Goal: Task Accomplishment & Management: Use online tool/utility

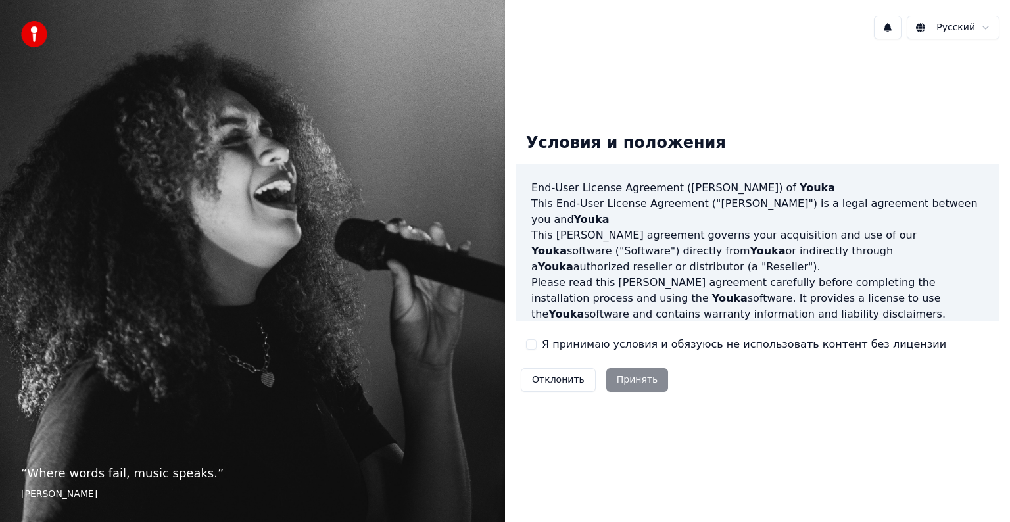
click at [615, 344] on label "Я принимаю условия и обязуюсь не использовать контент без лицензии" at bounding box center [744, 345] width 404 height 16
click at [536, 344] on button "Я принимаю условия и обязуюсь не использовать контент без лицензии" at bounding box center [531, 344] width 11 height 11
click at [623, 376] on button "Принять" at bounding box center [637, 380] width 62 height 24
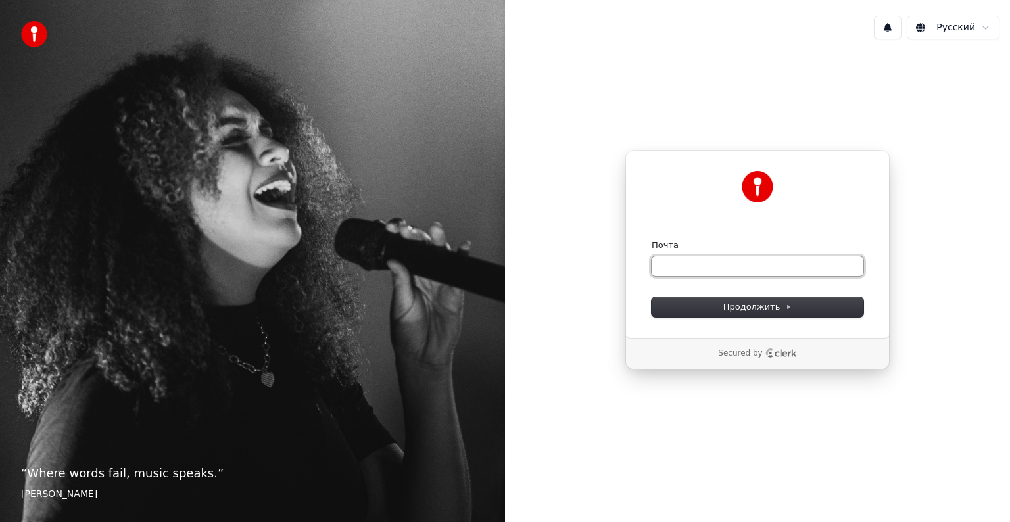
click at [689, 258] on input "Почта" at bounding box center [757, 266] width 212 height 20
click at [734, 306] on span "Продолжить" at bounding box center [757, 307] width 69 height 12
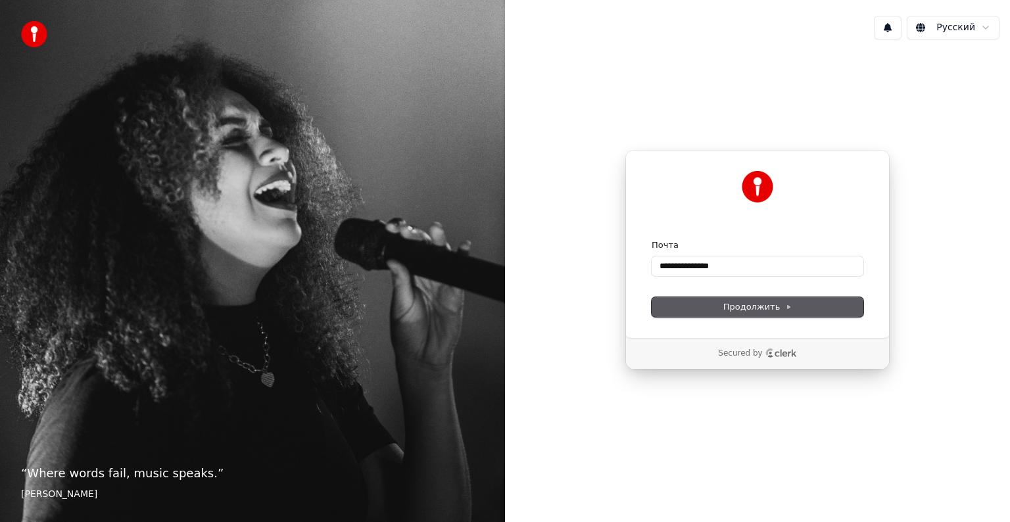
type input "**********"
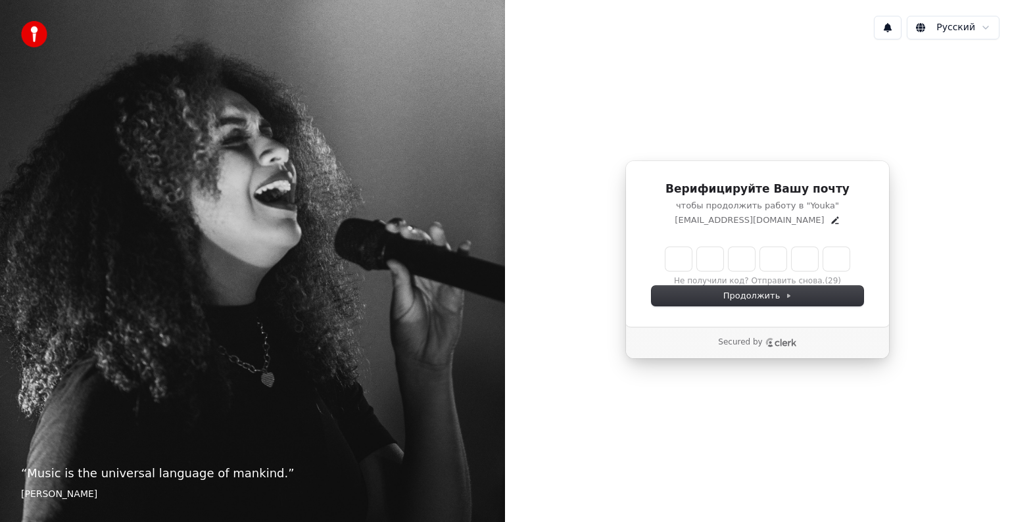
click at [676, 262] on input "Enter verification code" at bounding box center [757, 259] width 184 height 24
type input "******"
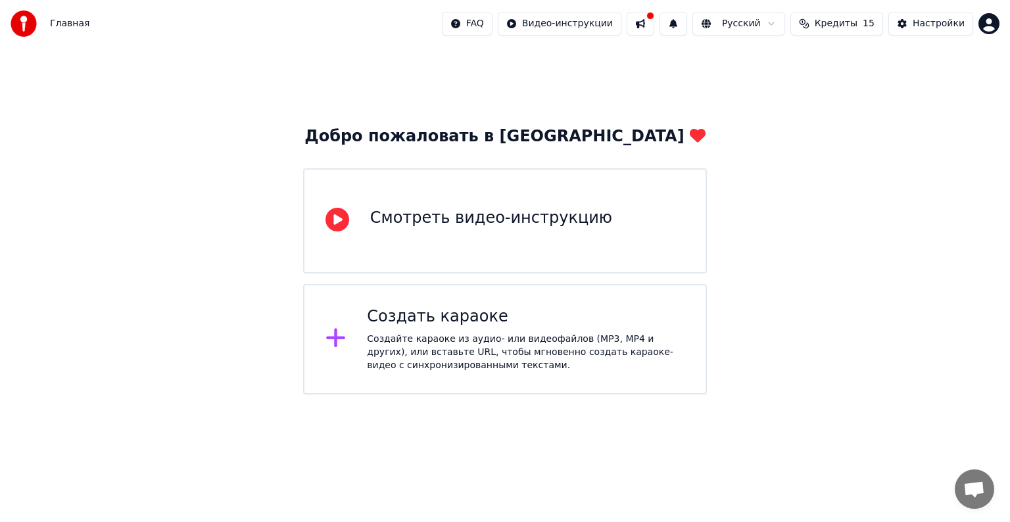
click at [519, 360] on div "Создайте караоке из аудио- или видеофайлов (MP3, MP4 и других), или вставьте UR…" at bounding box center [525, 352] width 317 height 39
click at [589, 245] on div "Смотреть видео-инструкцию" at bounding box center [505, 220] width 404 height 105
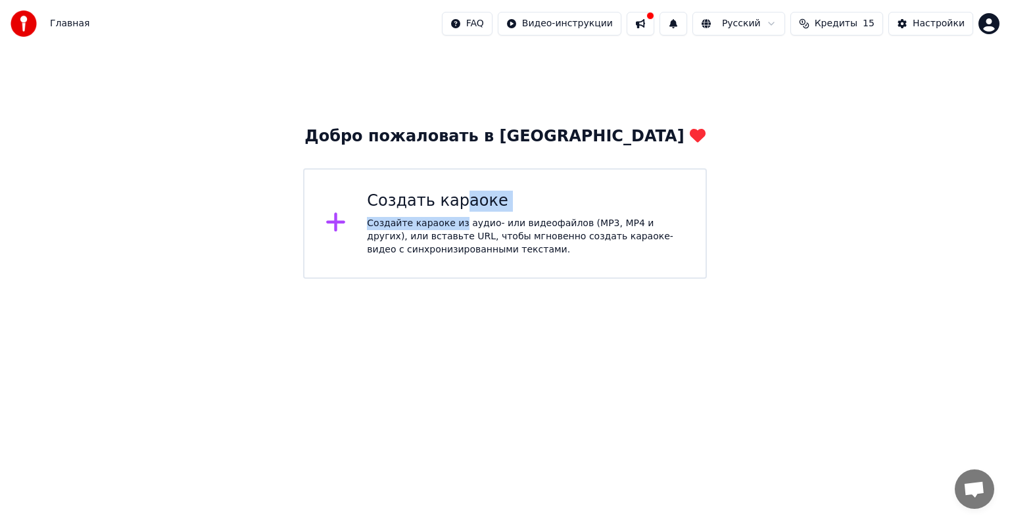
click at [452, 213] on div "Создать караоке Создайте караоке из аудио- или видеофайлов (MP3, MP4 и других),…" at bounding box center [525, 224] width 317 height 66
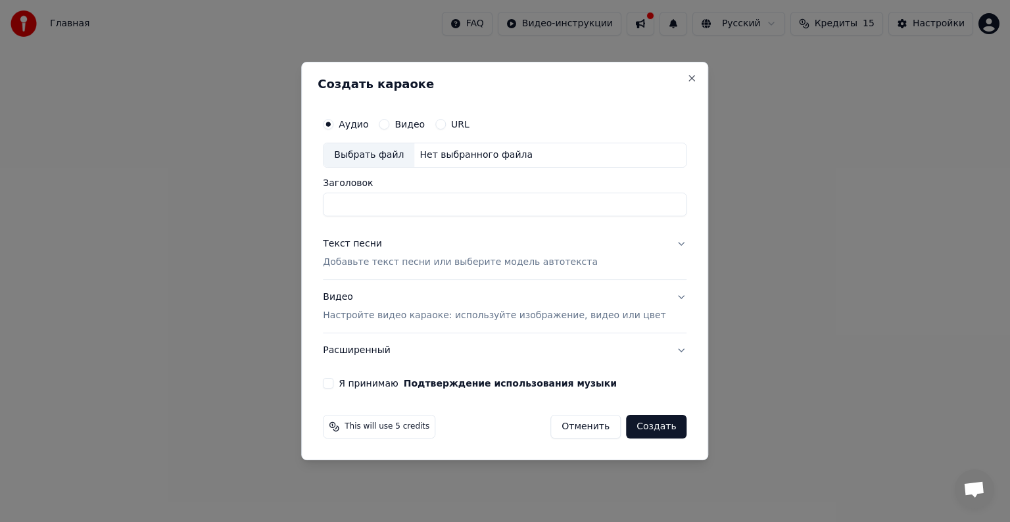
click at [471, 117] on div "Аудио Видео URL" at bounding box center [504, 124] width 363 height 26
click at [469, 126] on label "URL" at bounding box center [460, 124] width 18 height 9
click at [446, 126] on button "URL" at bounding box center [440, 124] width 11 height 11
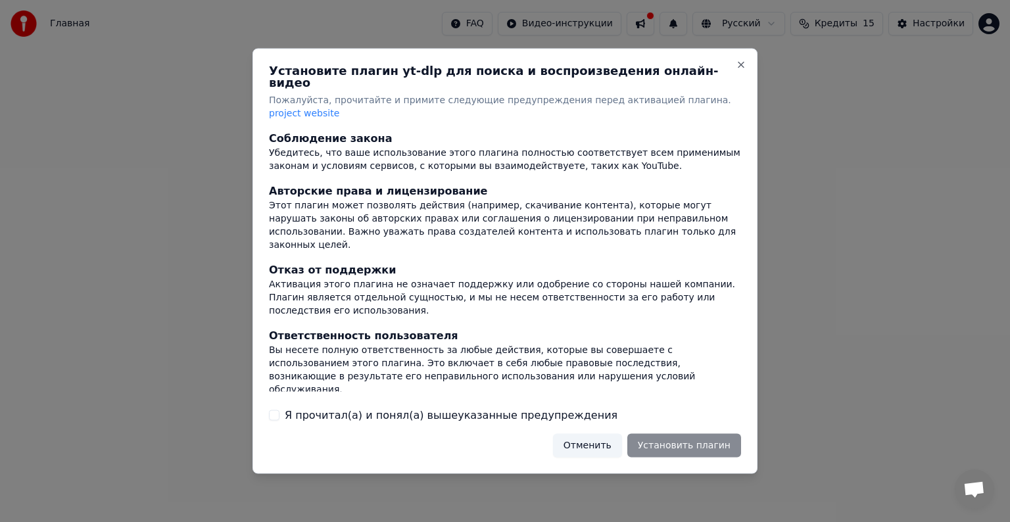
click at [534, 408] on label "Я прочитал(а) и понял(а) вышеуказанные предупреждения" at bounding box center [451, 415] width 333 height 16
click at [279, 409] on button "Я прочитал(а) и понял(а) вышеуказанные предупреждения" at bounding box center [274, 414] width 11 height 11
click at [664, 434] on button "Установить плагин" at bounding box center [684, 445] width 114 height 24
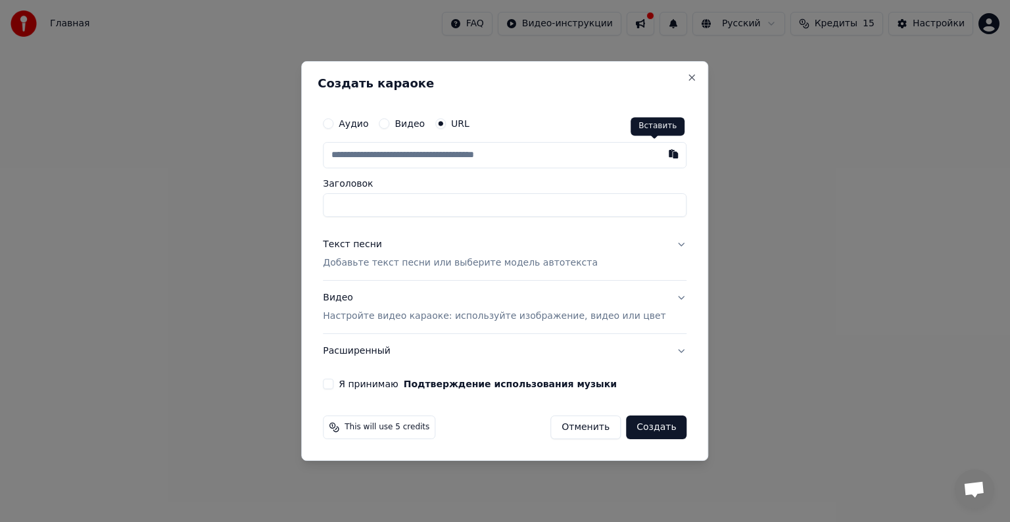
click at [661, 158] on button "button" at bounding box center [674, 154] width 26 height 24
type input "**********"
click at [371, 263] on p "Добавьте текст песни или выберите модель автотекста" at bounding box center [460, 262] width 275 height 13
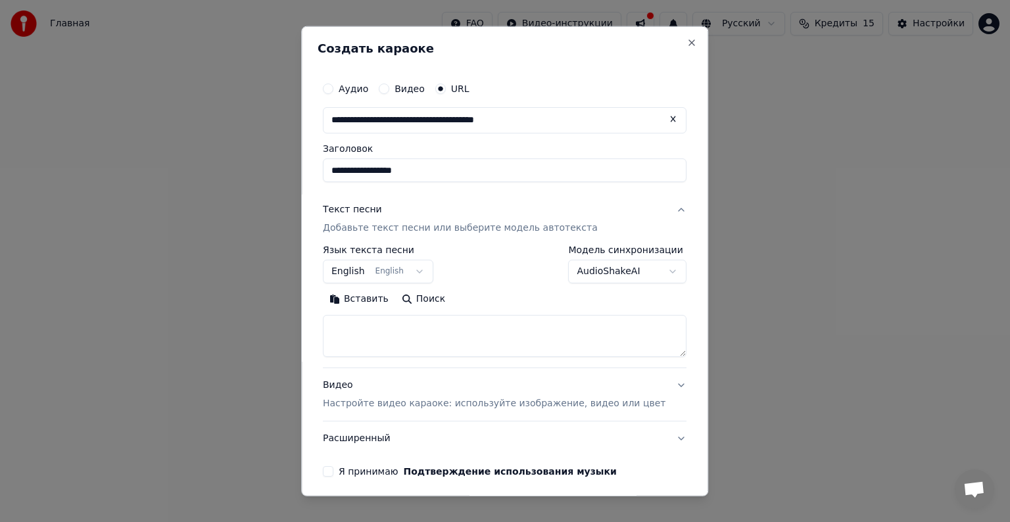
click at [418, 267] on button "English English" at bounding box center [378, 272] width 110 height 24
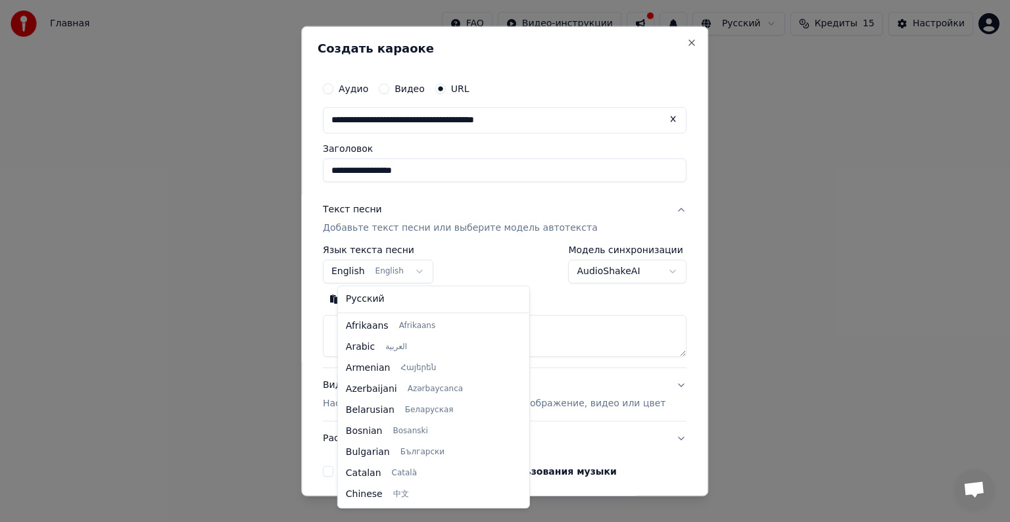
scroll to position [105, 0]
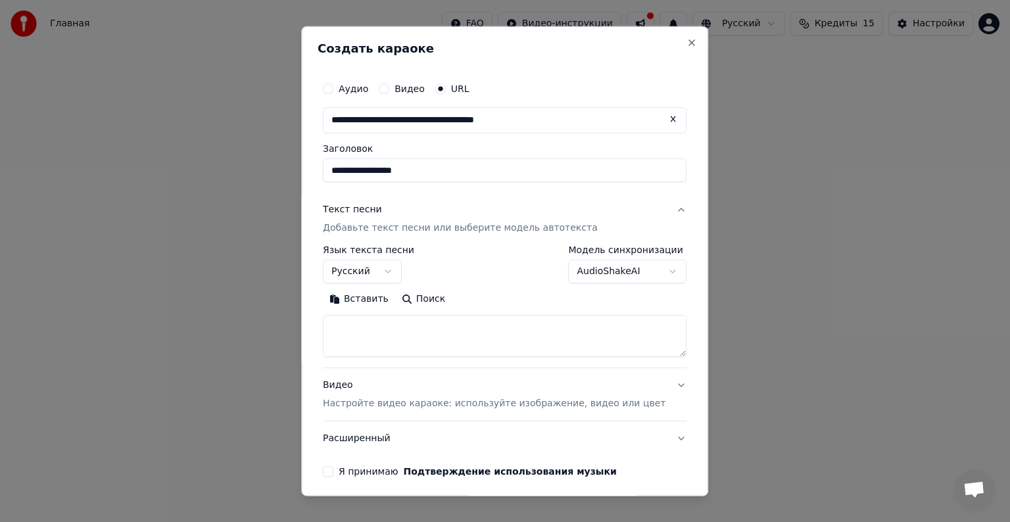
click at [362, 467] on label "Я принимаю Подтверждение использования музыки" at bounding box center [478, 471] width 278 height 9
click at [333, 467] on button "Я принимаю Подтверждение использования музыки" at bounding box center [328, 471] width 11 height 11
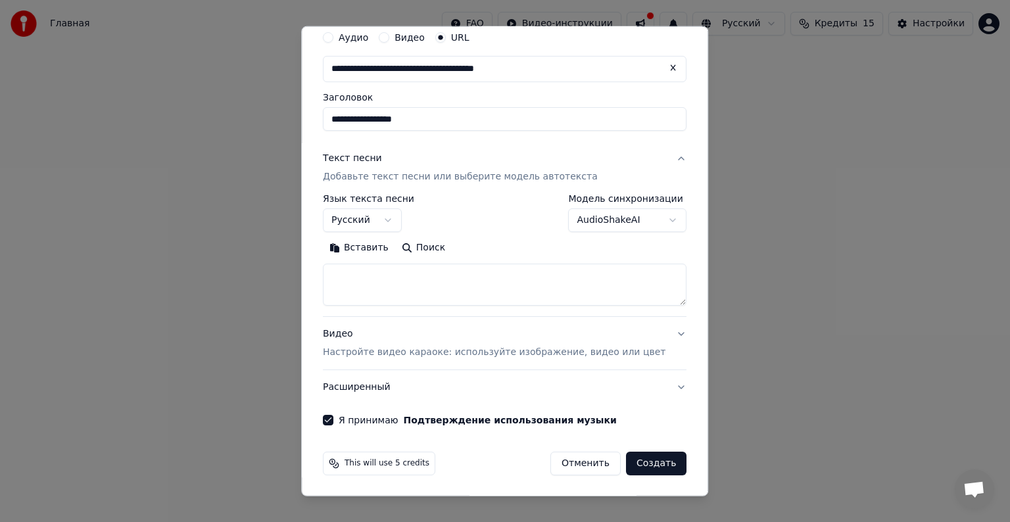
click at [632, 468] on button "Создать" at bounding box center [656, 464] width 60 height 24
select select "**"
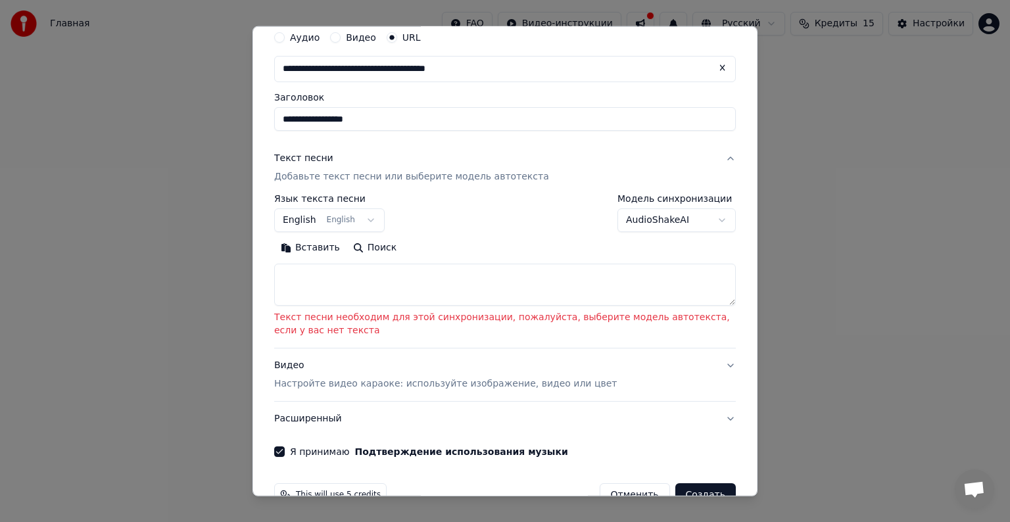
click at [363, 244] on button "Поиск" at bounding box center [374, 247] width 57 height 21
type textarea "**********"
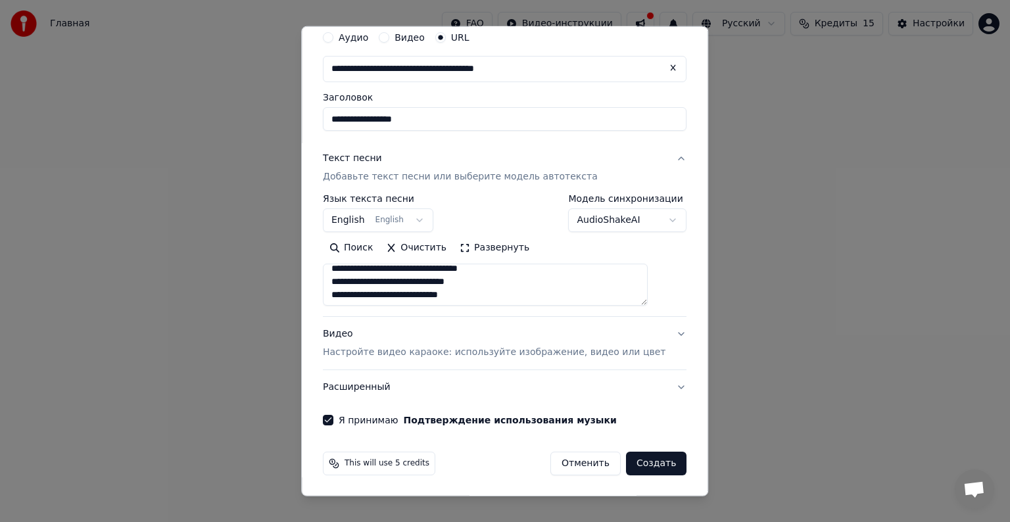
scroll to position [665, 0]
click at [634, 455] on button "Создать" at bounding box center [656, 464] width 60 height 24
select select "**"
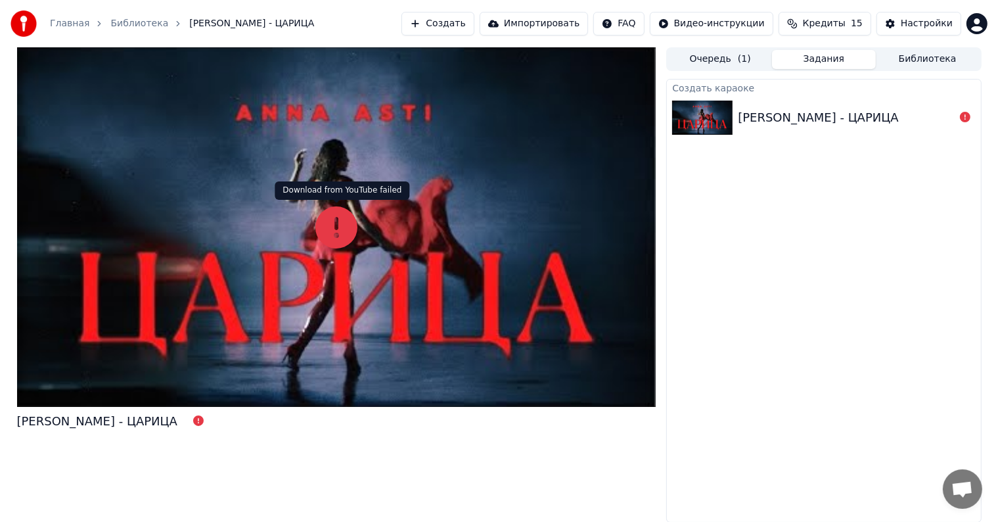
click at [346, 221] on icon at bounding box center [337, 227] width 42 height 42
click at [333, 229] on icon at bounding box center [337, 227] width 42 height 42
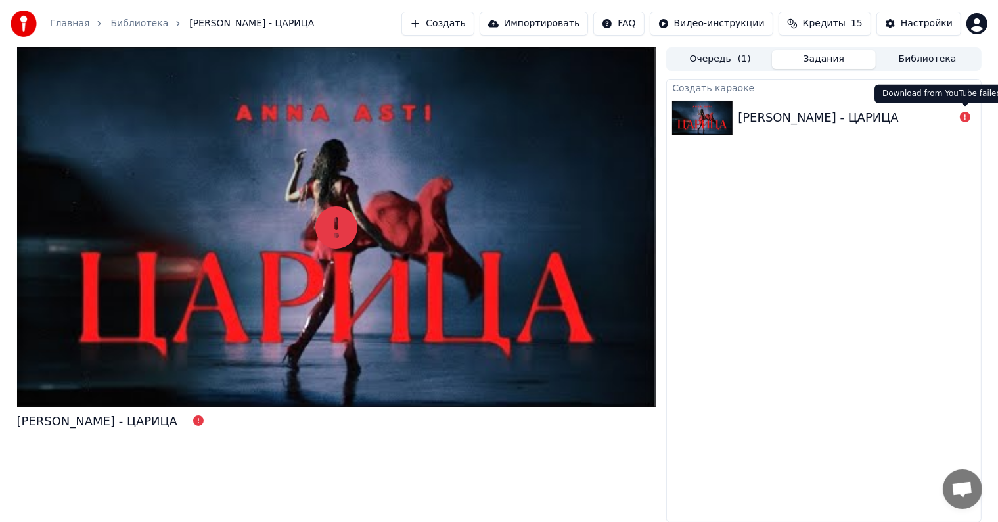
click at [964, 121] on icon at bounding box center [965, 117] width 11 height 11
click at [917, 124] on div "[PERSON_NAME] - ЦАРИЦА" at bounding box center [846, 117] width 216 height 18
click at [915, 124] on div "[PERSON_NAME] - ЦАРИЦА" at bounding box center [846, 117] width 216 height 18
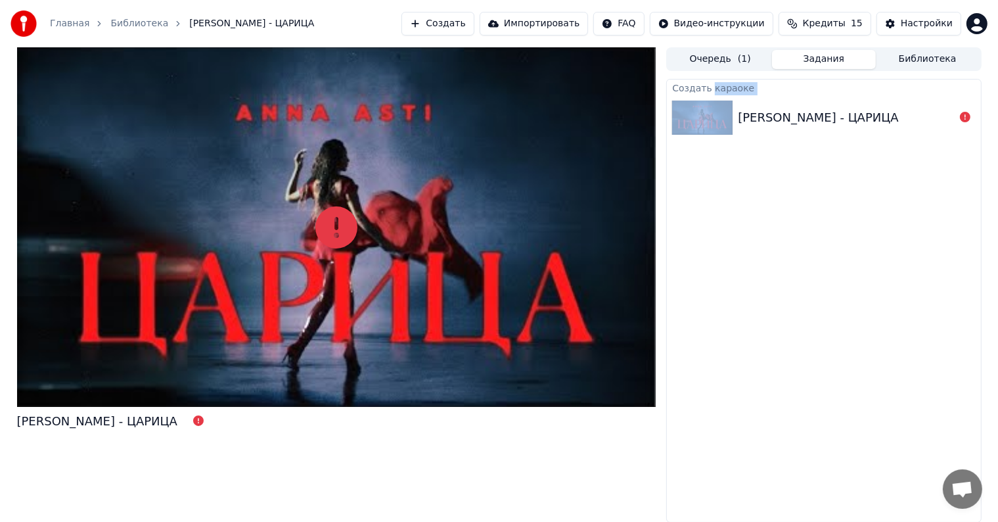
click at [915, 124] on div "[PERSON_NAME] - ЦАРИЦА" at bounding box center [846, 117] width 216 height 18
click at [914, 122] on div "[PERSON_NAME] - ЦАРИЦА" at bounding box center [846, 117] width 216 height 18
click at [728, 59] on button "Очередь ( 1 )" at bounding box center [720, 59] width 104 height 19
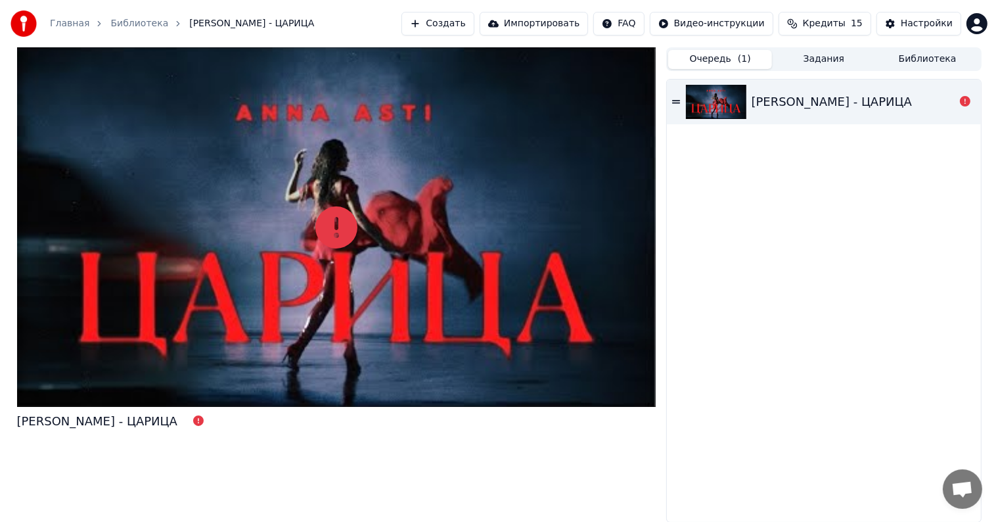
click at [739, 93] on img at bounding box center [716, 102] width 60 height 34
click at [724, 100] on img at bounding box center [716, 102] width 60 height 34
click at [444, 156] on div at bounding box center [337, 227] width 640 height 360
click at [342, 226] on icon at bounding box center [337, 227] width 42 height 42
click at [339, 225] on icon at bounding box center [337, 227] width 42 height 42
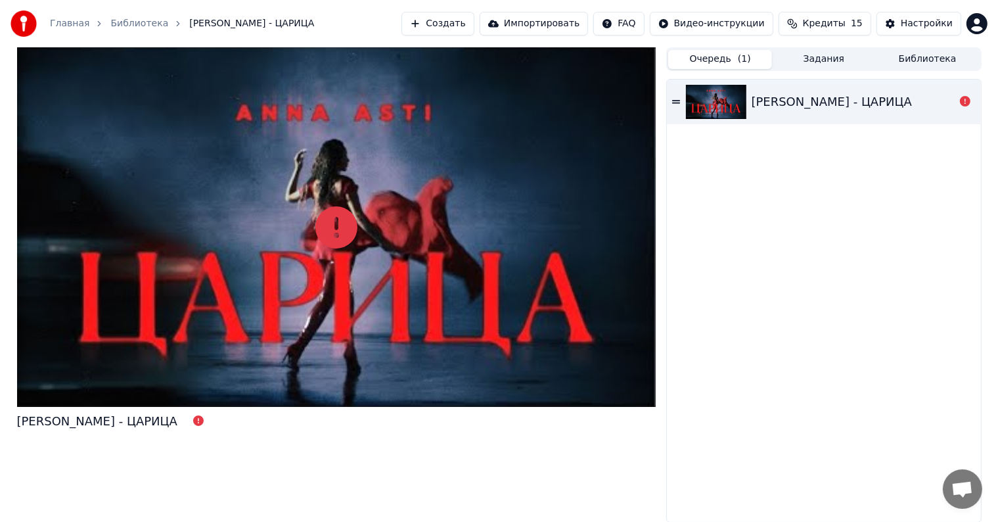
click at [530, 20] on button "Импортировать" at bounding box center [534, 24] width 109 height 24
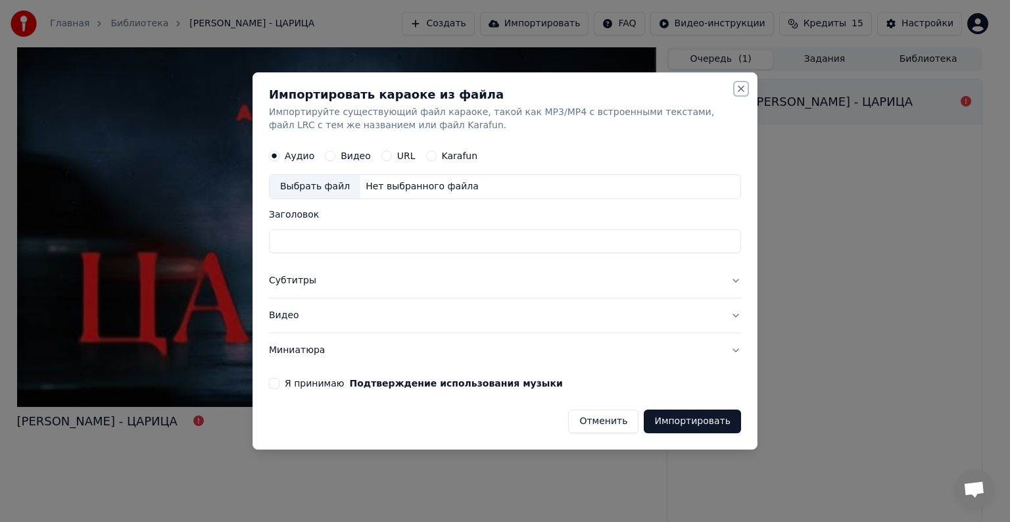
click at [744, 87] on button "Close" at bounding box center [741, 88] width 11 height 11
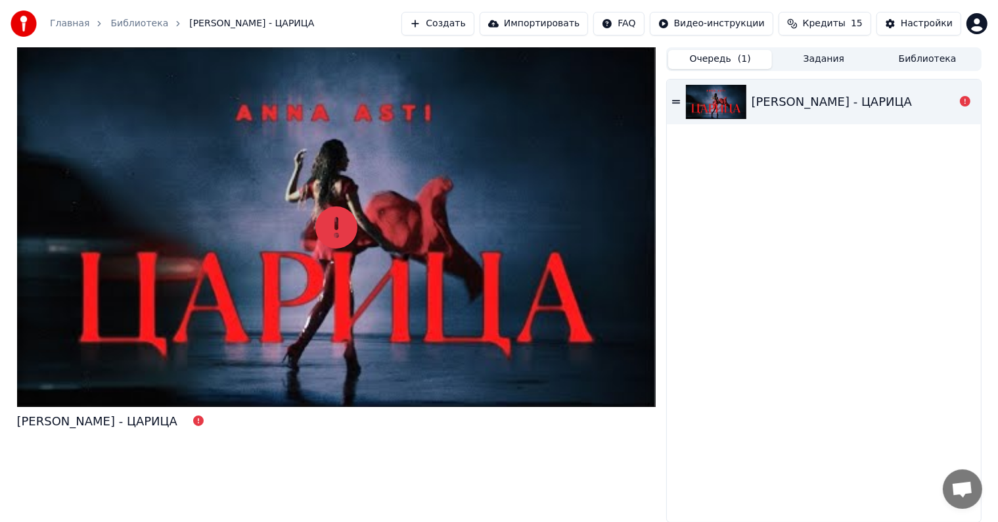
click at [586, 29] on button "Импортировать" at bounding box center [534, 24] width 109 height 24
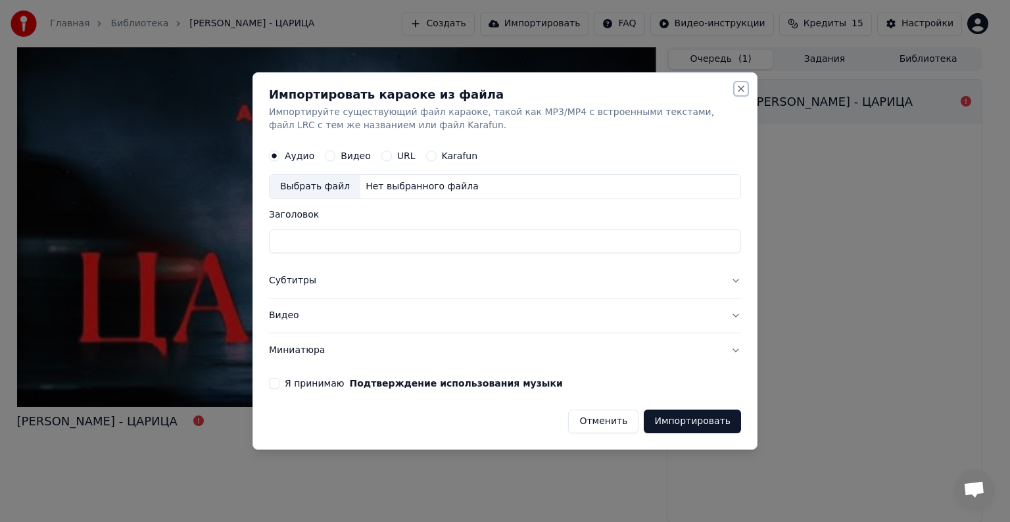
click at [742, 91] on button "Close" at bounding box center [741, 88] width 11 height 11
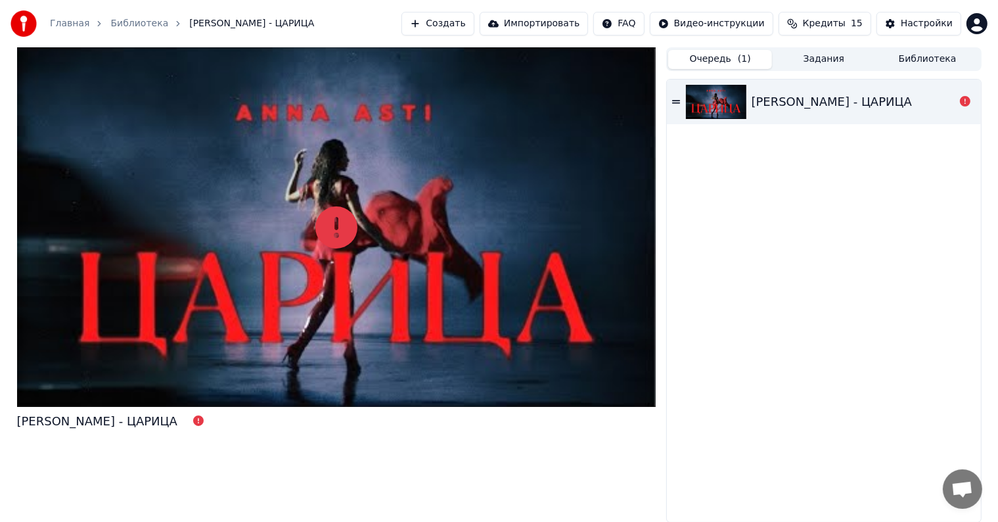
click at [473, 24] on button "Создать" at bounding box center [438, 24] width 72 height 24
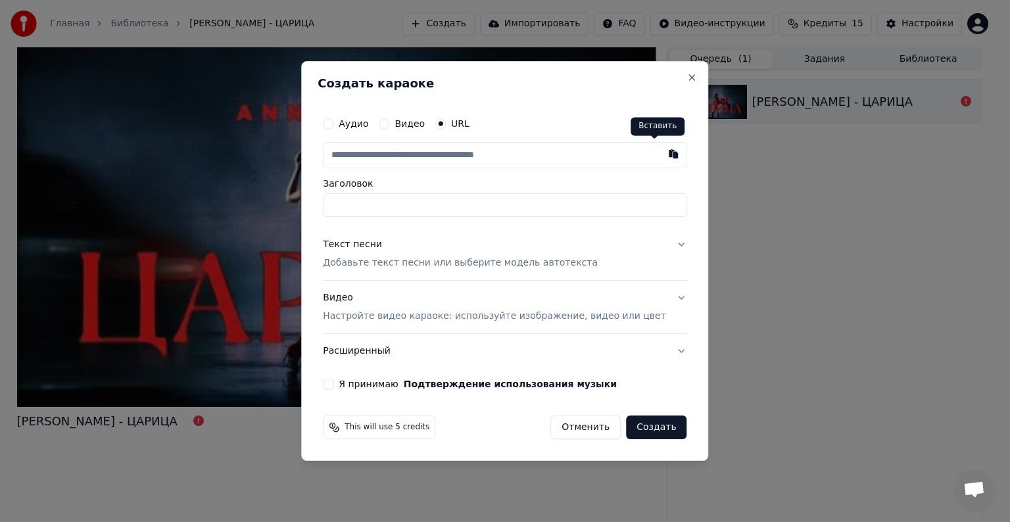
click at [661, 152] on button "button" at bounding box center [674, 154] width 26 height 24
type input "**********"
click at [402, 266] on p "Добавьте текст песни или выберите модель автотекста" at bounding box center [460, 262] width 275 height 13
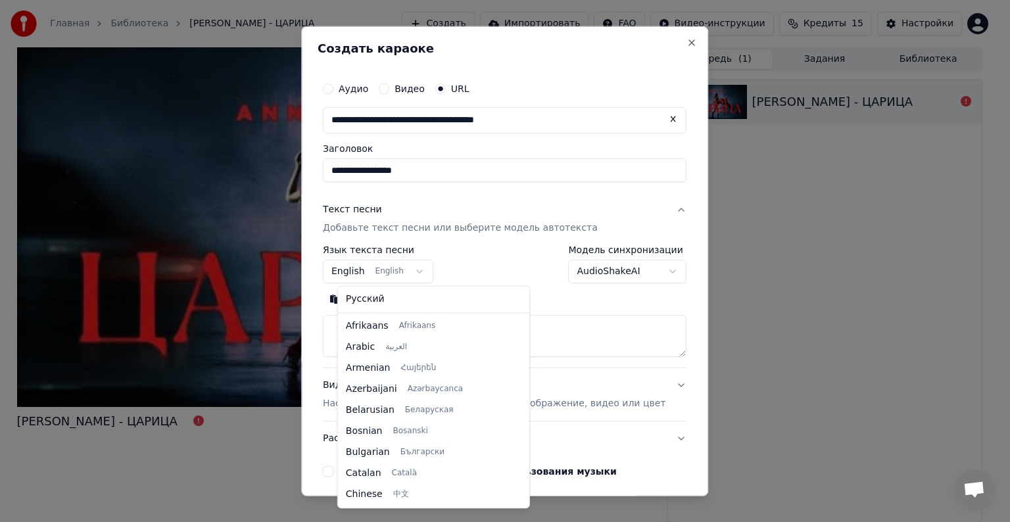
click at [411, 271] on body "**********" at bounding box center [499, 261] width 998 height 522
select select "**"
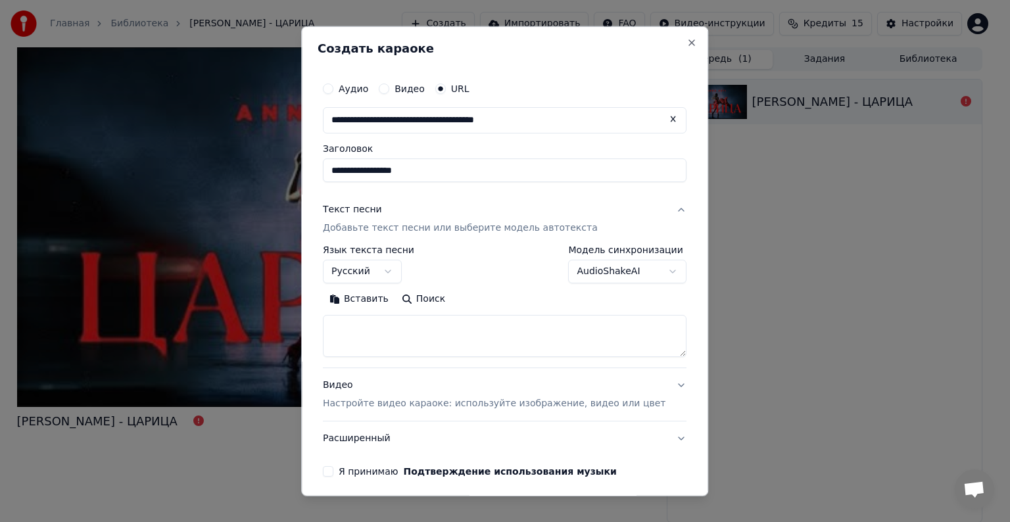
click at [434, 302] on button "Поиск" at bounding box center [423, 299] width 57 height 21
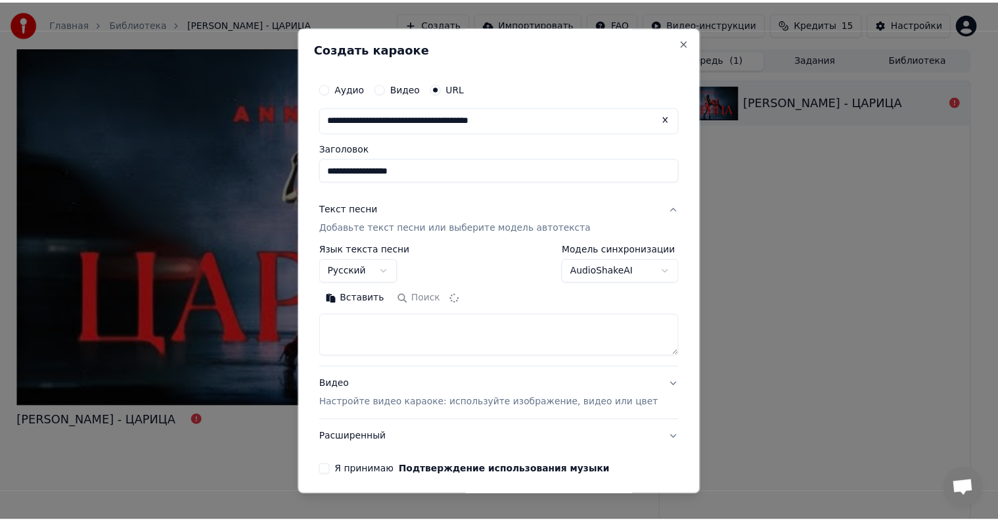
scroll to position [51, 0]
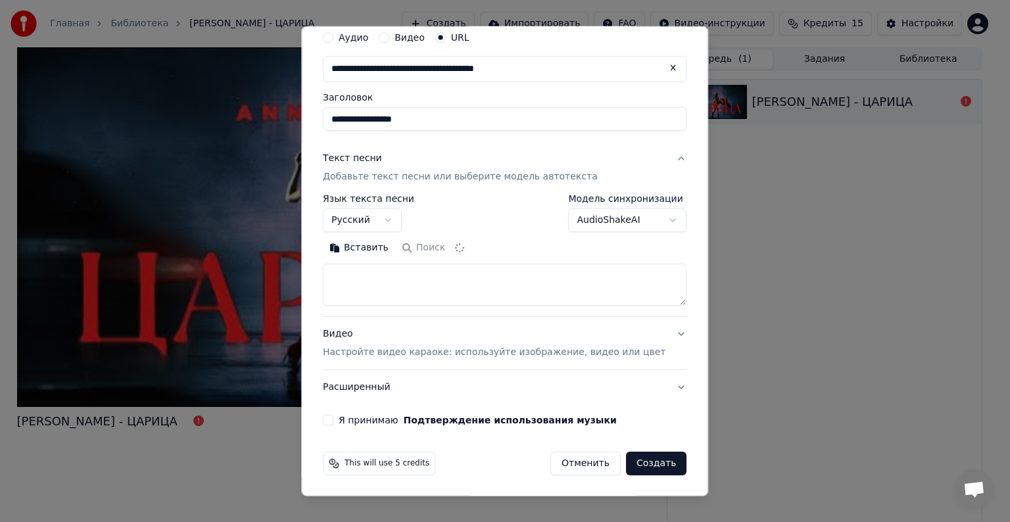
type textarea "**********"
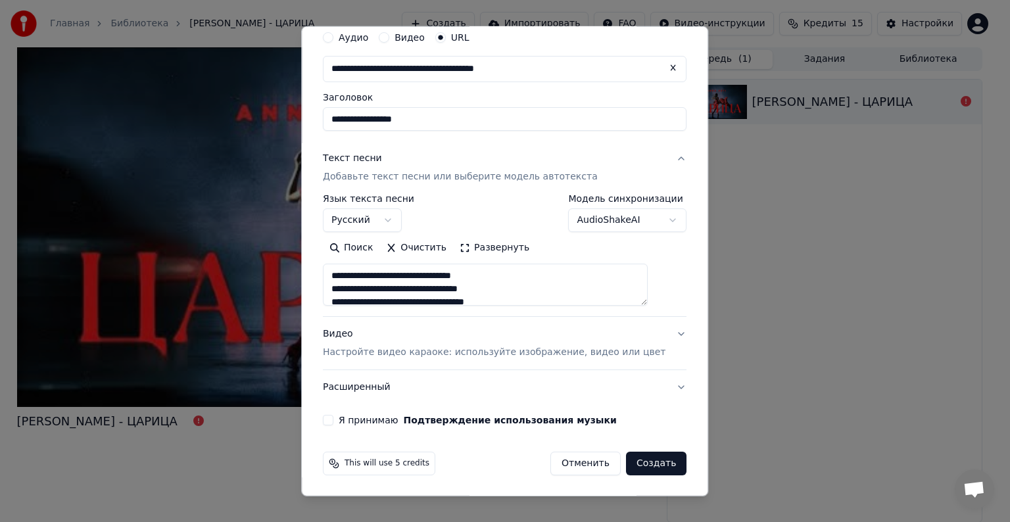
click at [639, 452] on button "Создать" at bounding box center [656, 464] width 60 height 24
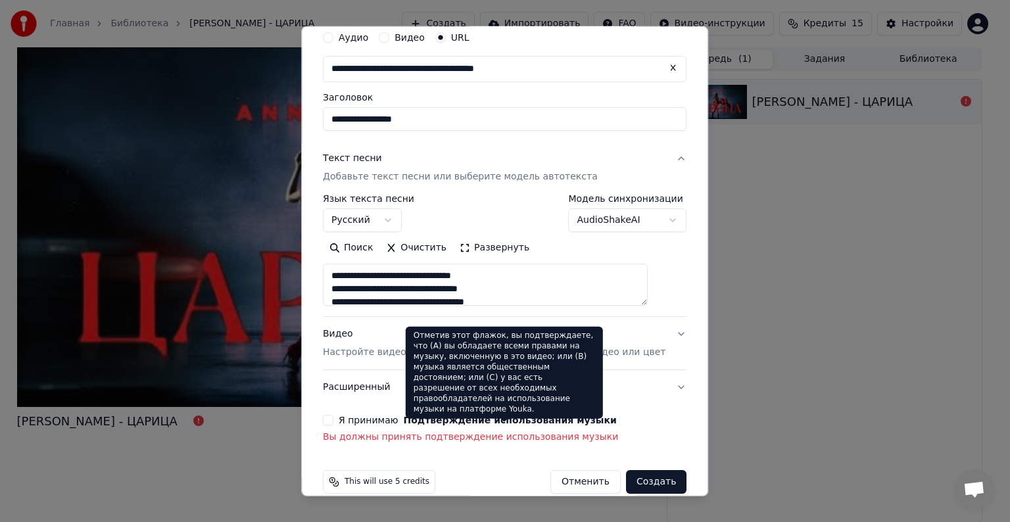
click at [542, 419] on button "Подтверждение использования музыки" at bounding box center [510, 419] width 213 height 9
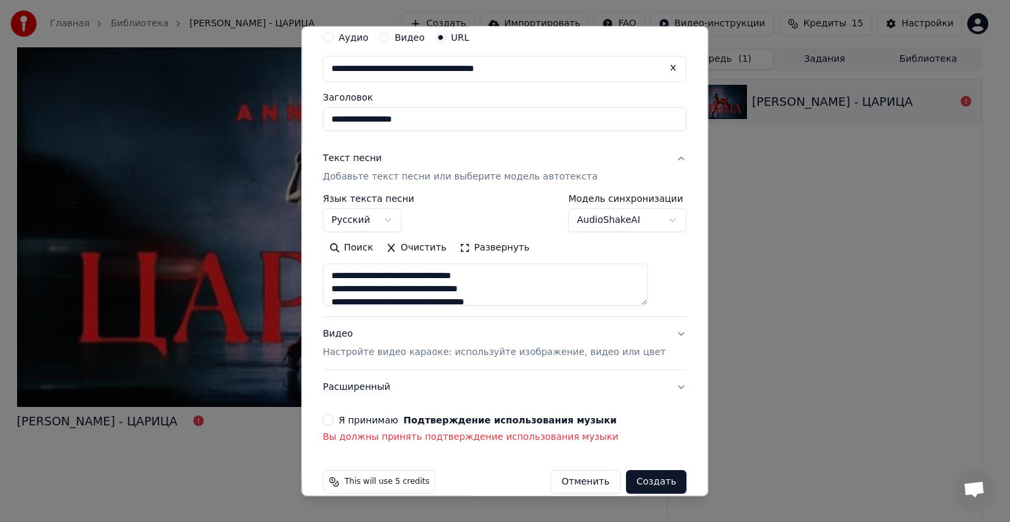
click at [333, 418] on button "Я принимаю Подтверждение использования музыки" at bounding box center [328, 420] width 11 height 11
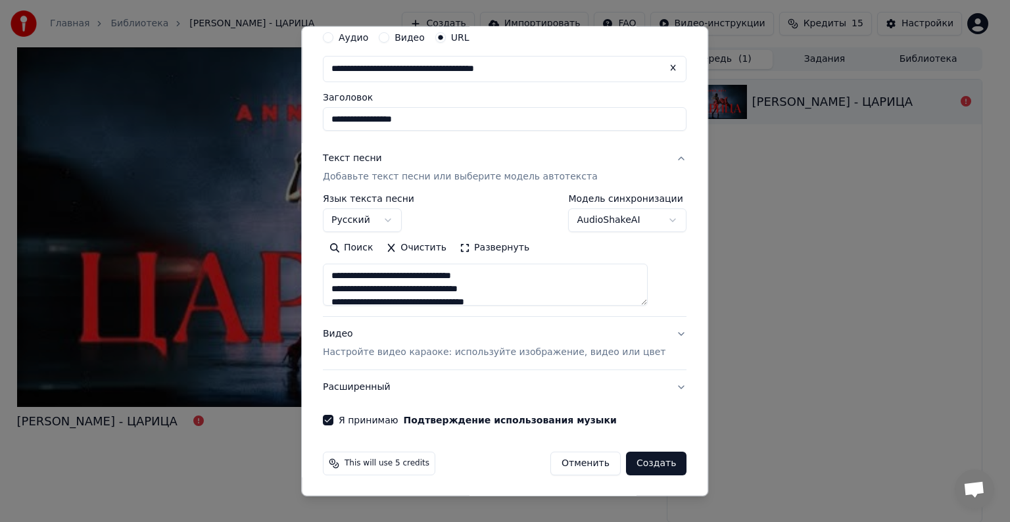
click at [626, 464] on button "Создать" at bounding box center [656, 464] width 60 height 24
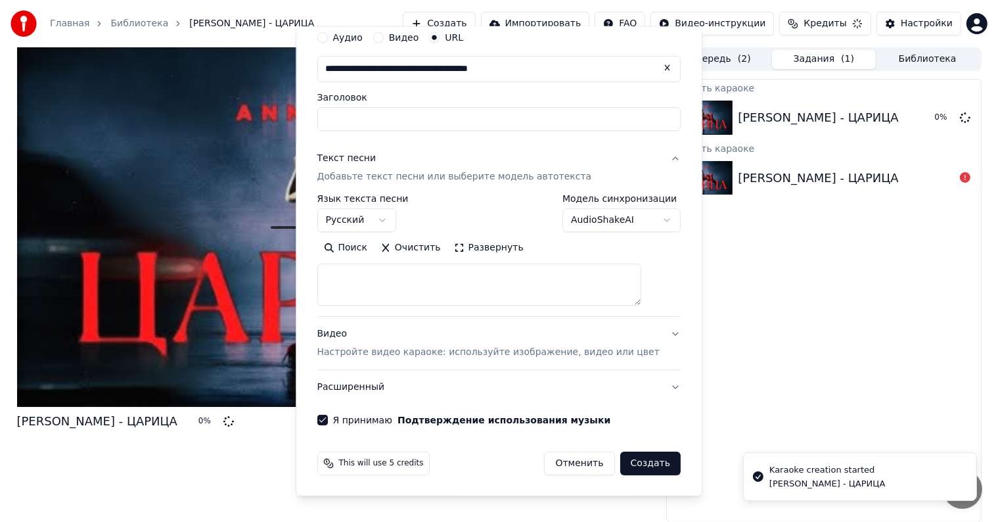
select select
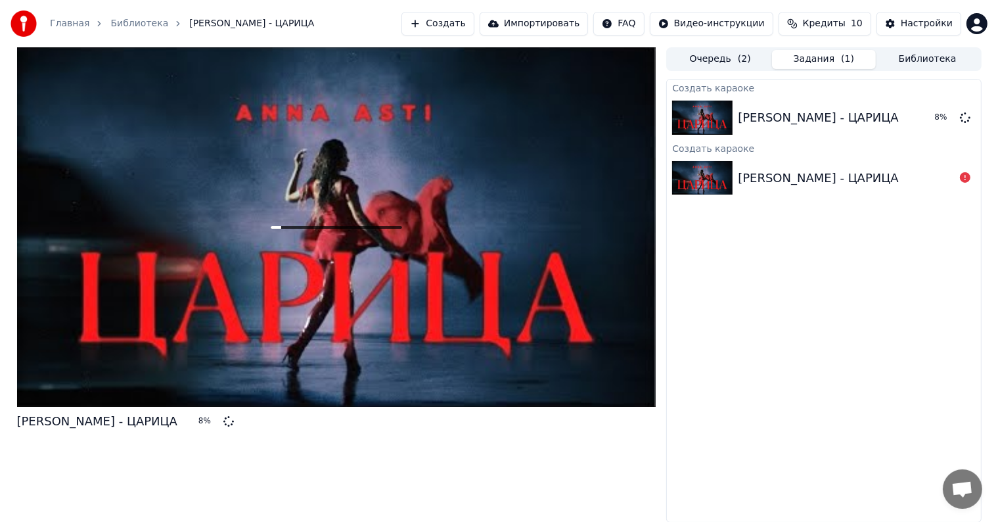
drag, startPoint x: 360, startPoint y: 262, endPoint x: 352, endPoint y: 261, distance: 7.3
click at [356, 262] on div at bounding box center [337, 227] width 640 height 360
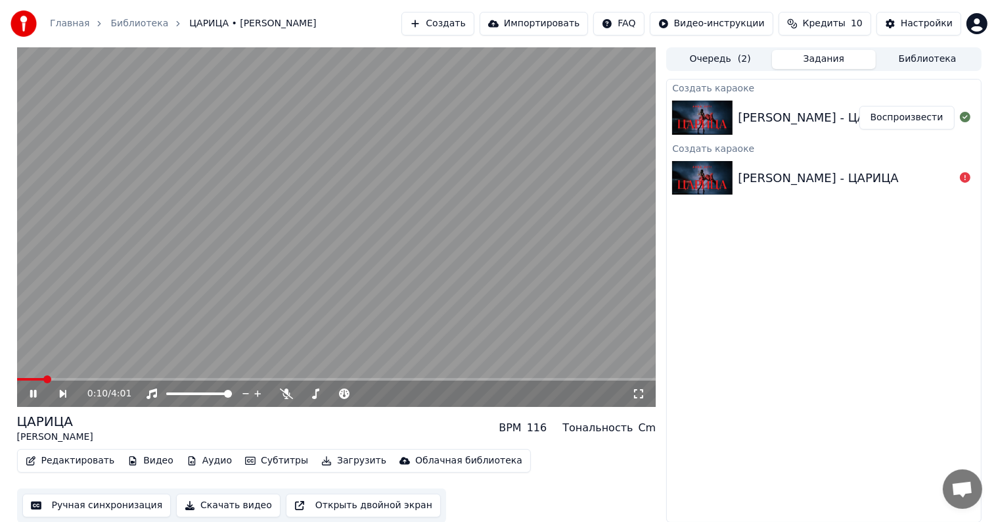
click at [640, 398] on icon at bounding box center [638, 393] width 13 height 11
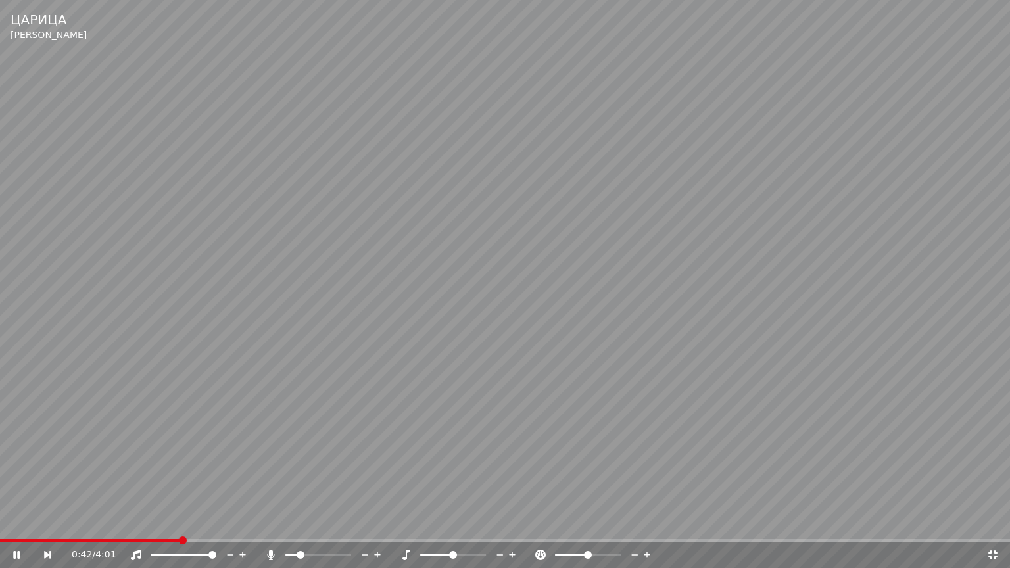
click at [298, 521] on span at bounding box center [318, 554] width 66 height 3
click at [315, 521] on div at bounding box center [330, 554] width 106 height 13
click at [321, 521] on span at bounding box center [318, 554] width 66 height 3
click at [289, 521] on span at bounding box center [293, 555] width 8 height 8
click at [310, 521] on div at bounding box center [330, 554] width 106 height 13
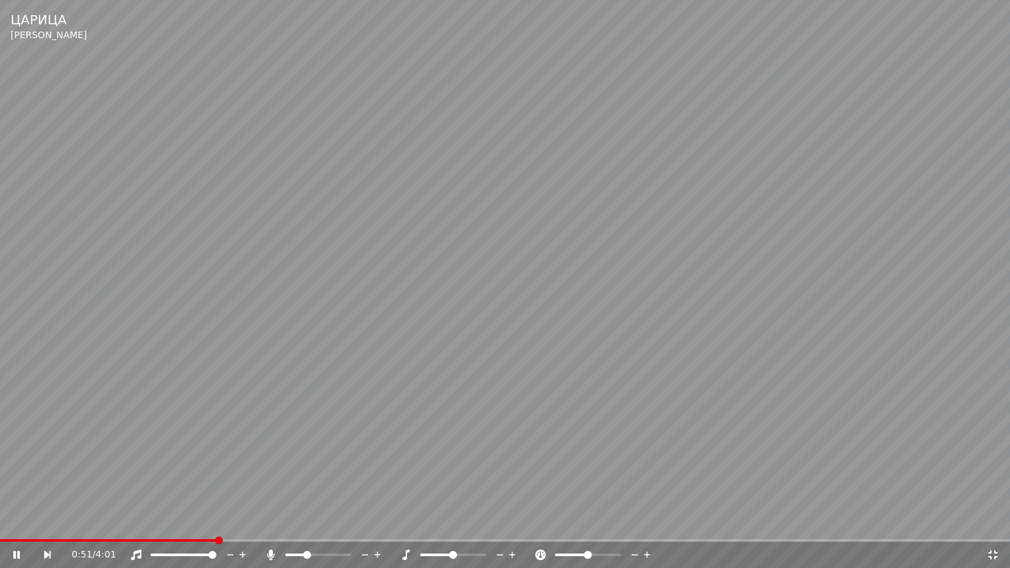
click at [305, 521] on span at bounding box center [318, 554] width 66 height 3
click at [667, 521] on div "0:57 / 4:01" at bounding box center [505, 555] width 1010 height 26
click at [668, 521] on video at bounding box center [505, 284] width 1010 height 568
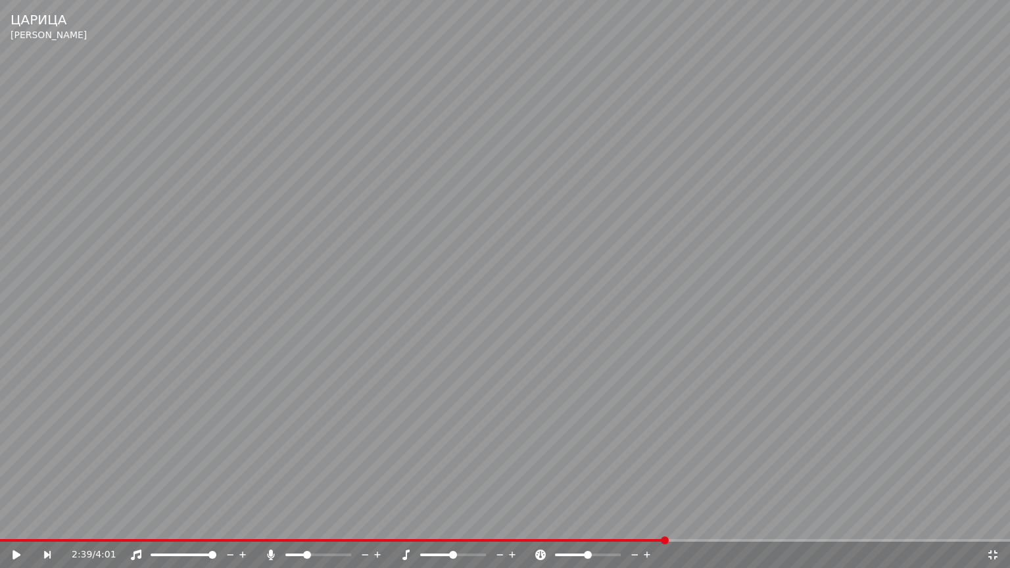
click at [667, 521] on span at bounding box center [505, 540] width 1010 height 3
click at [528, 429] on video at bounding box center [505, 284] width 1010 height 568
click at [984, 521] on div "2:42 / 4:01" at bounding box center [529, 554] width 914 height 13
click at [988, 521] on icon at bounding box center [992, 555] width 13 height 11
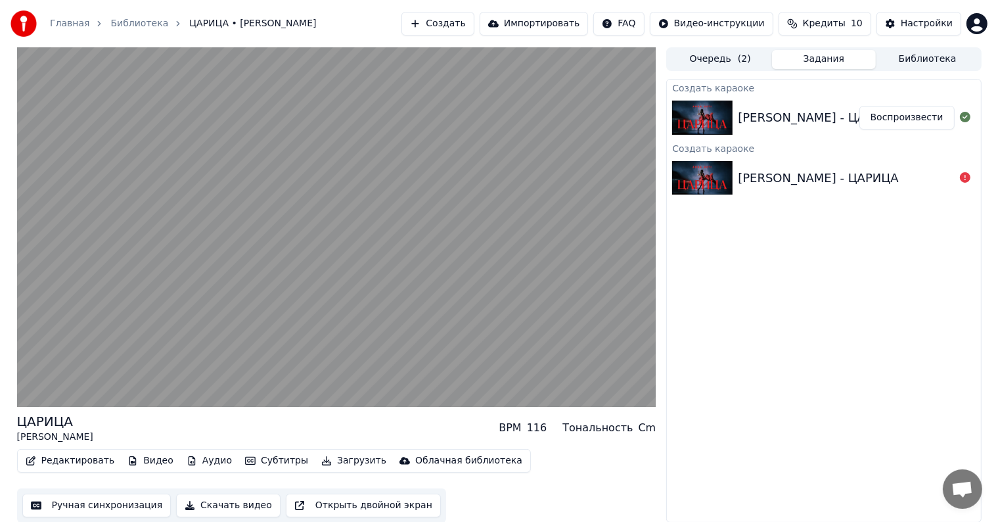
click at [811, 176] on div "[PERSON_NAME] - ЦАРИЦА" at bounding box center [818, 178] width 160 height 18
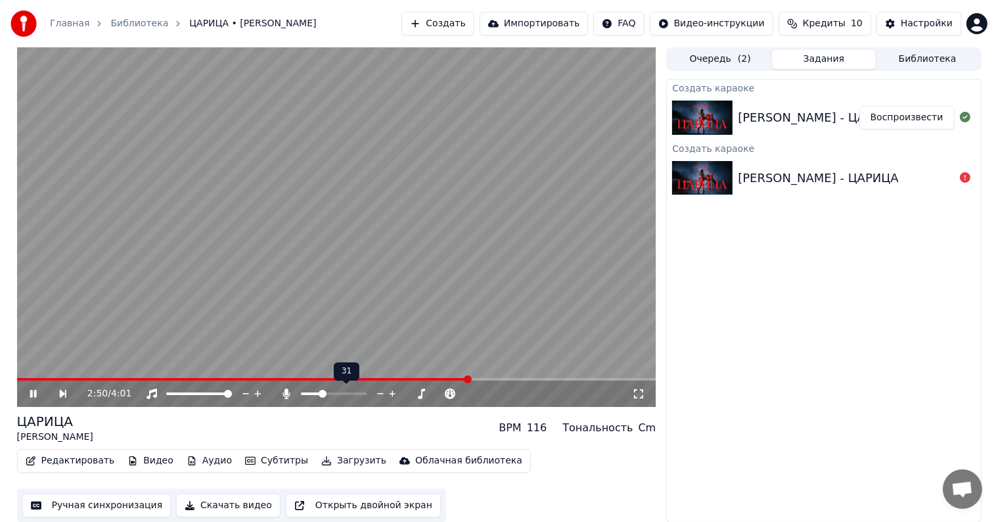
click at [303, 394] on span at bounding box center [311, 393] width 20 height 3
click at [33, 381] on span at bounding box center [250, 379] width 467 height 3
click at [635, 395] on icon at bounding box center [638, 393] width 9 height 9
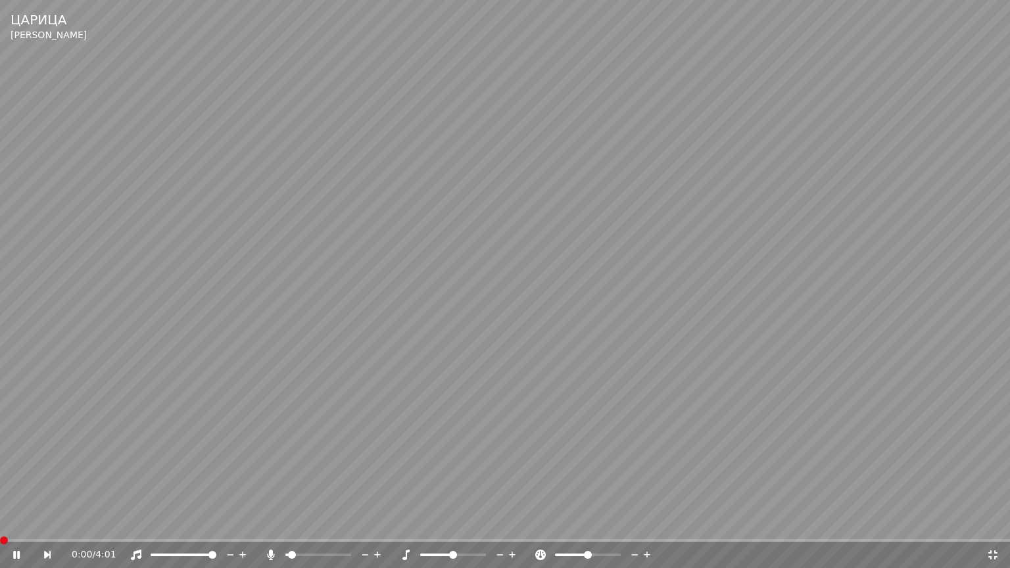
click at [0, 521] on span at bounding box center [4, 540] width 8 height 8
click at [16, 521] on icon at bounding box center [26, 555] width 31 height 11
click at [1, 521] on div "0:00 / 4:01" at bounding box center [505, 555] width 1010 height 26
click at [12, 521] on icon at bounding box center [26, 555] width 31 height 11
click at [13, 521] on icon at bounding box center [26, 555] width 31 height 11
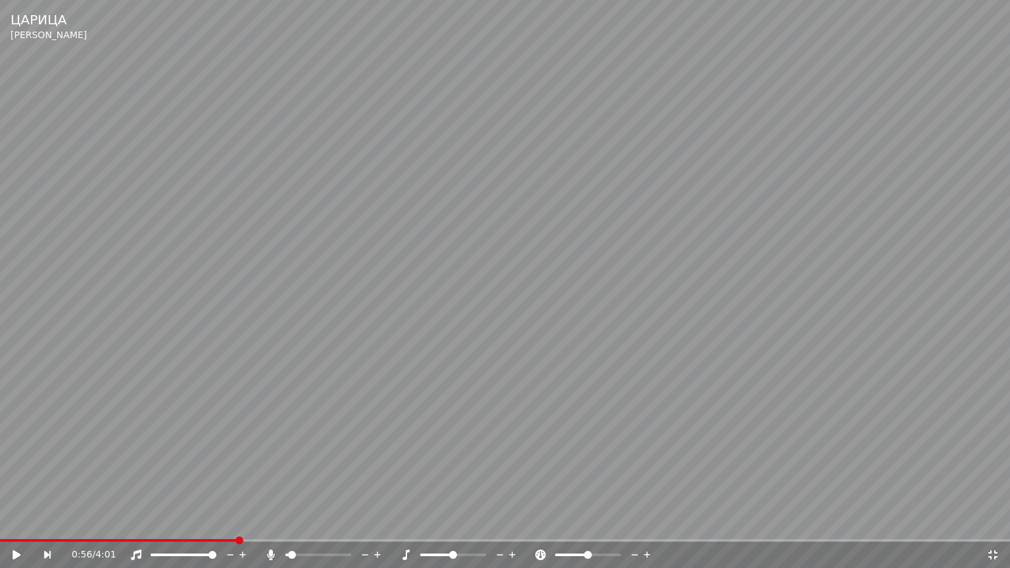
click at [991, 521] on icon at bounding box center [992, 554] width 9 height 9
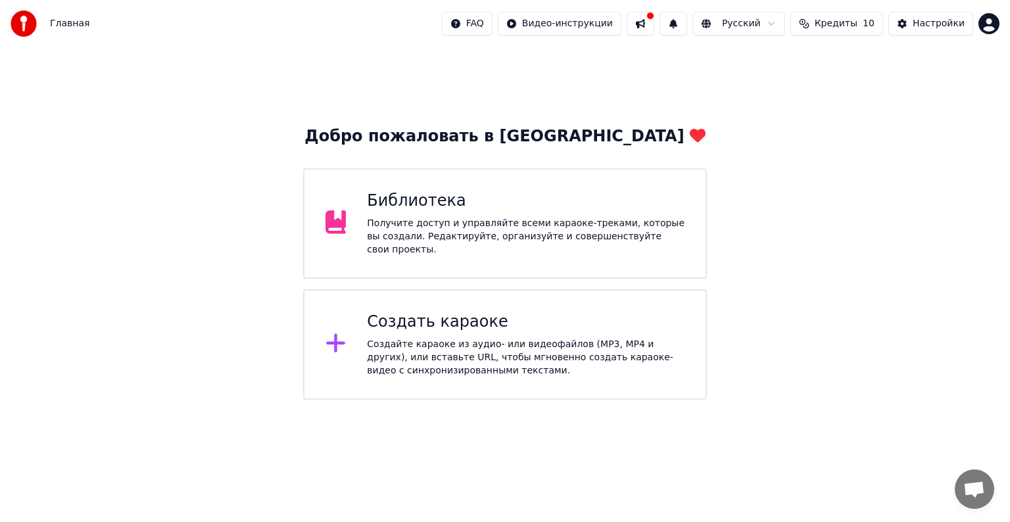
click at [654, 20] on button at bounding box center [640, 24] width 28 height 24
click at [55, 18] on span "Главная" at bounding box center [69, 23] width 39 height 13
click at [68, 22] on span "Главная" at bounding box center [69, 23] width 39 height 13
click at [68, 26] on span "Главная" at bounding box center [69, 23] width 39 height 13
click at [30, 24] on img at bounding box center [24, 24] width 26 height 26
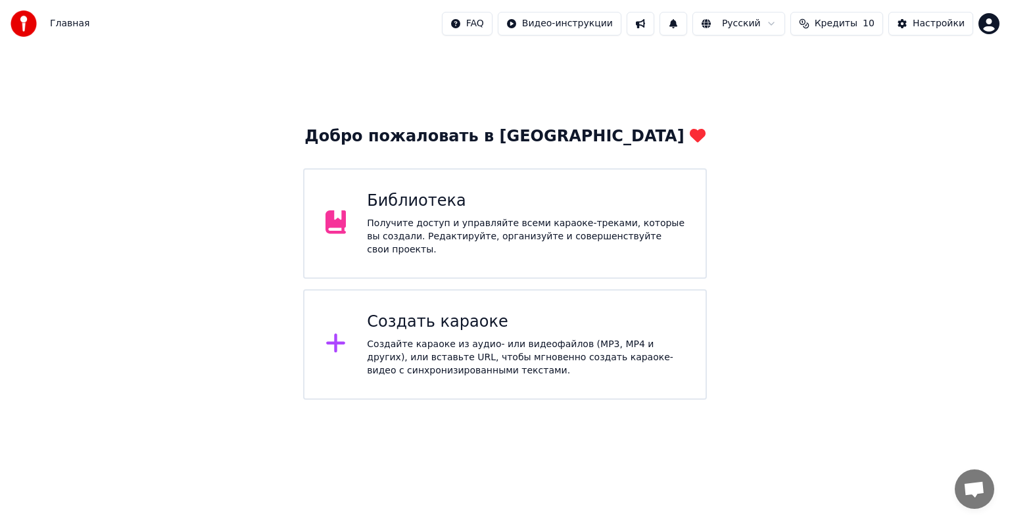
click at [511, 340] on div "Создайте караоке из аудио- или видеофайлов (MP3, MP4 и других), или вставьте UR…" at bounding box center [525, 357] width 317 height 39
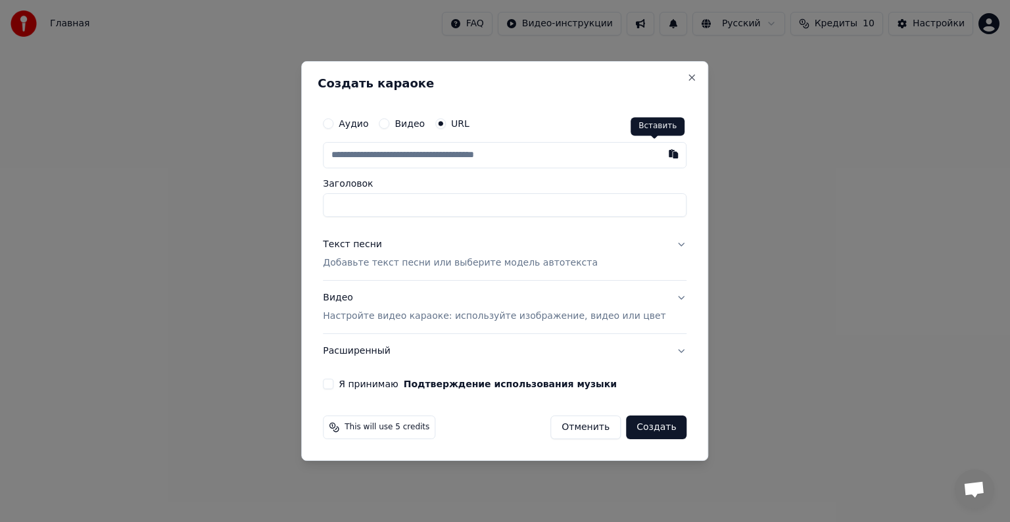
click at [661, 153] on button "button" at bounding box center [674, 154] width 26 height 24
type input "**********"
click at [385, 267] on p "Добавьте текст песни или выберите модель автотекста" at bounding box center [460, 262] width 275 height 13
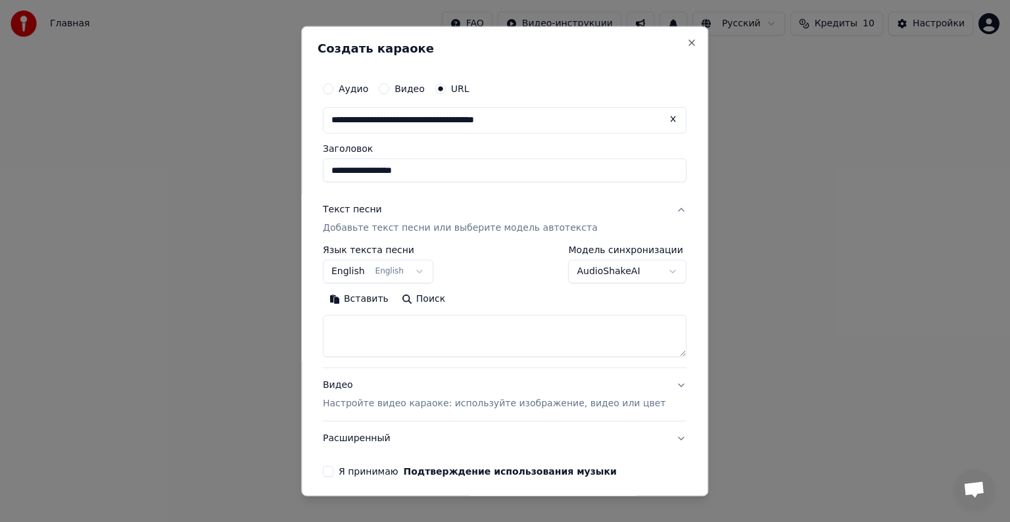
click at [409, 269] on button "English English" at bounding box center [378, 272] width 110 height 24
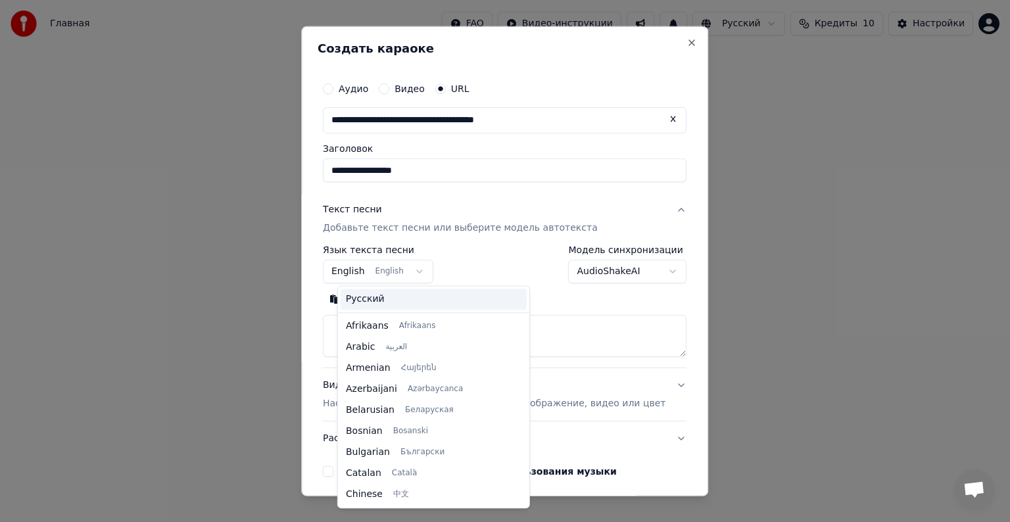
scroll to position [105, 0]
select select "**"
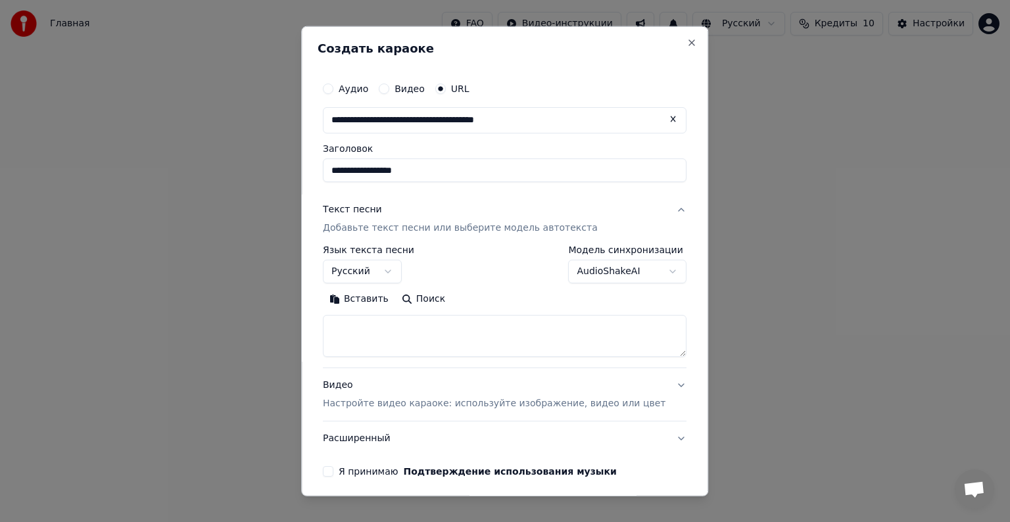
click at [432, 305] on button "Поиск" at bounding box center [423, 299] width 57 height 21
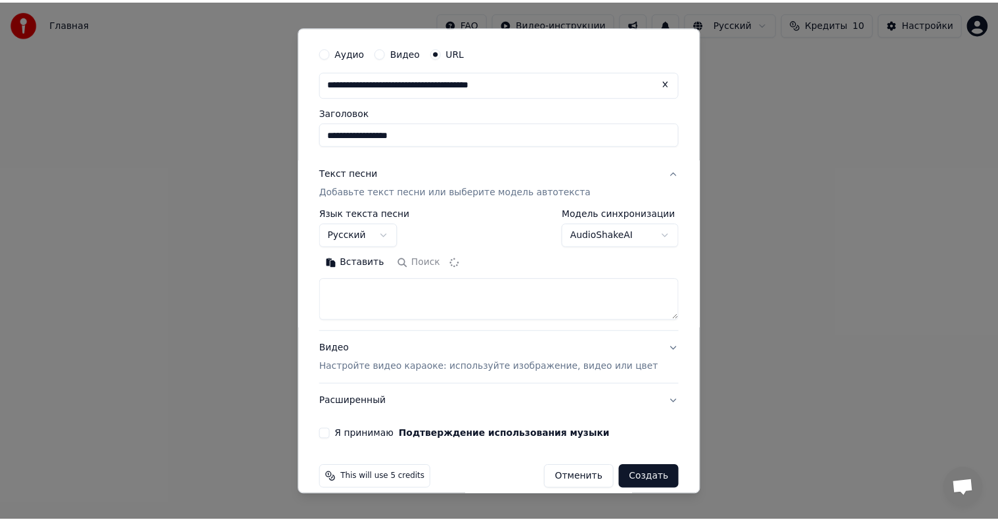
scroll to position [51, 0]
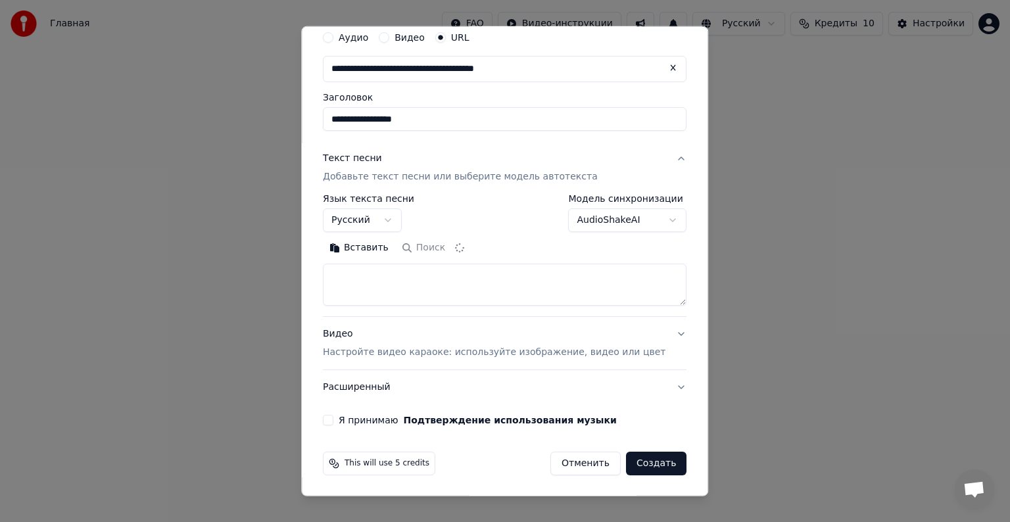
click at [333, 418] on button "Я принимаю Подтверждение использования музыки" at bounding box center [328, 420] width 11 height 11
type textarea "**********"
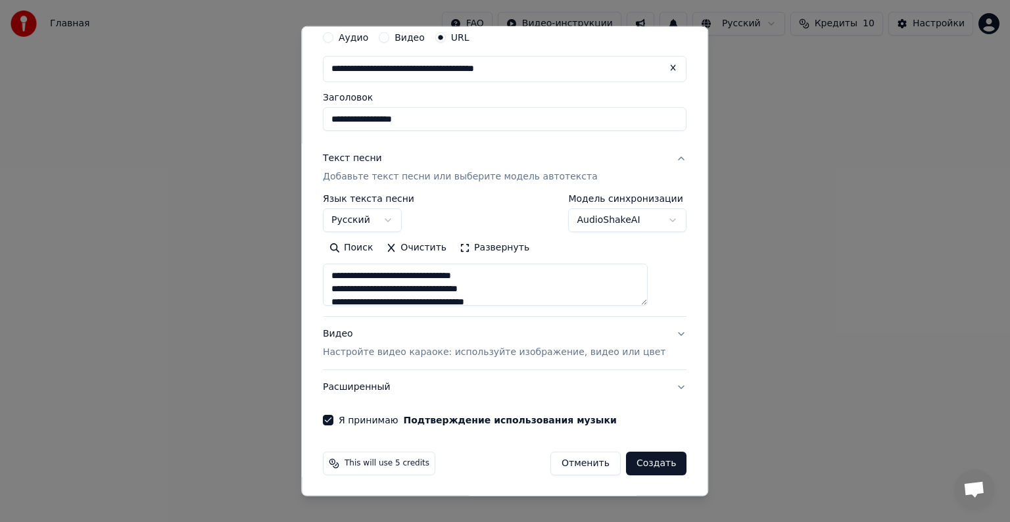
click at [640, 458] on button "Создать" at bounding box center [656, 464] width 60 height 24
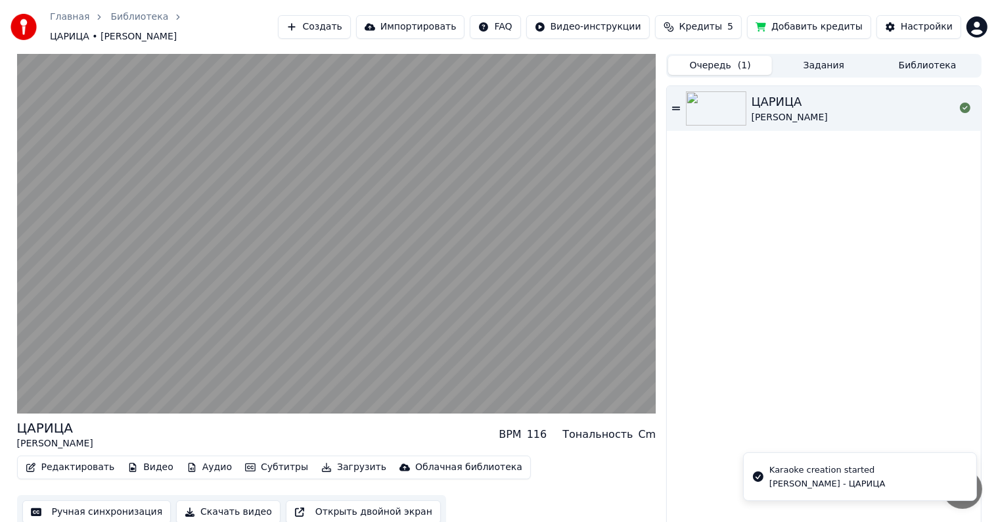
click at [722, 58] on button "Очередь ( 1 )" at bounding box center [720, 65] width 104 height 19
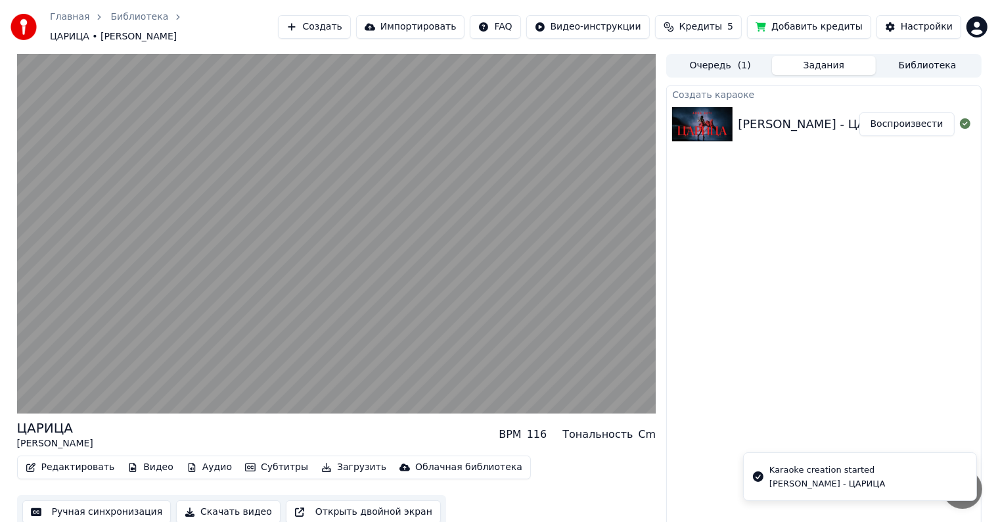
click at [818, 57] on button "Задания" at bounding box center [824, 65] width 104 height 19
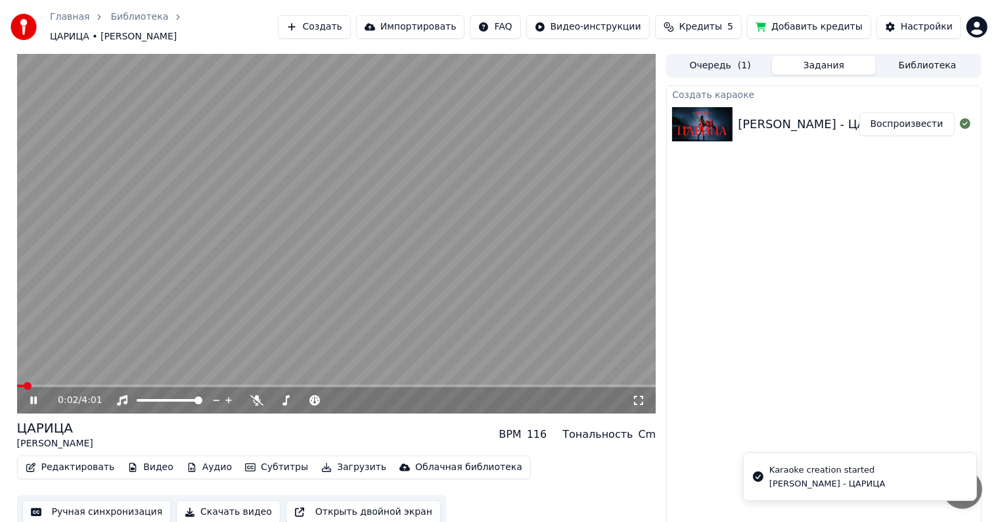
click at [447, 193] on video at bounding box center [337, 234] width 640 height 360
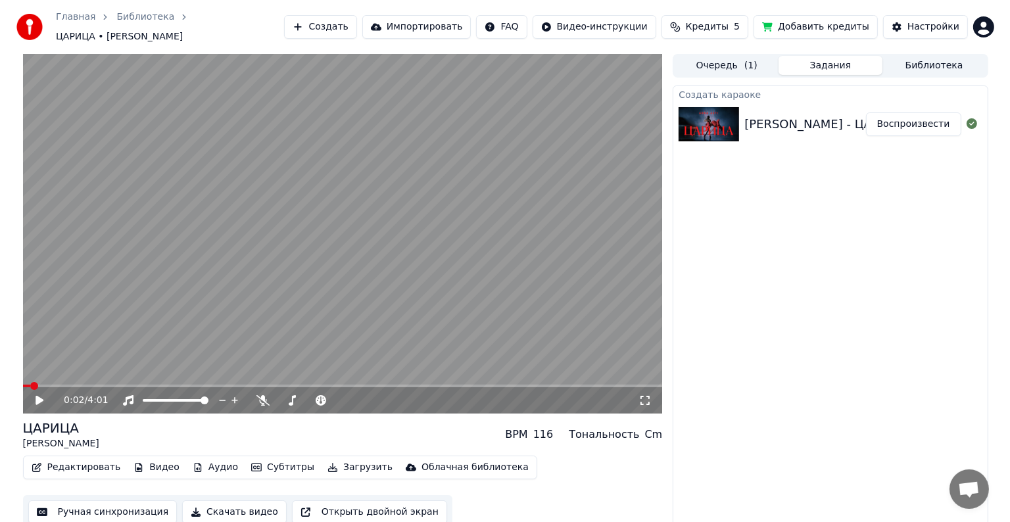
scroll to position [1, 0]
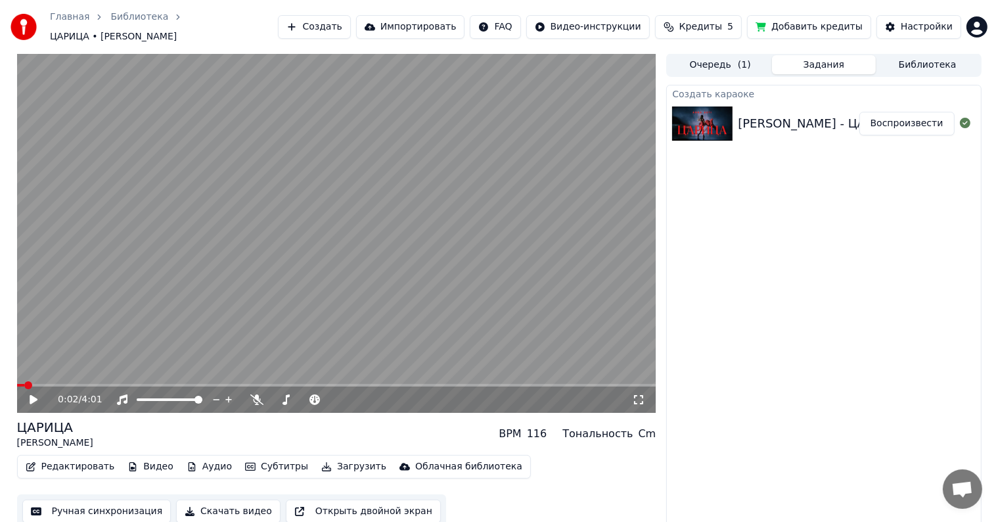
click at [344, 26] on button "Создать" at bounding box center [314, 27] width 72 height 24
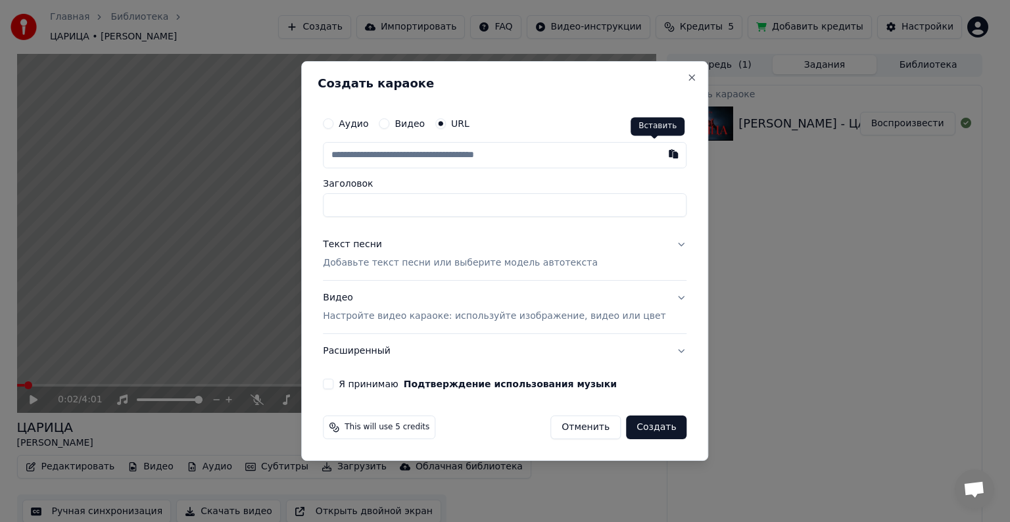
click at [661, 151] on button "button" at bounding box center [674, 154] width 26 height 24
type input "**********"
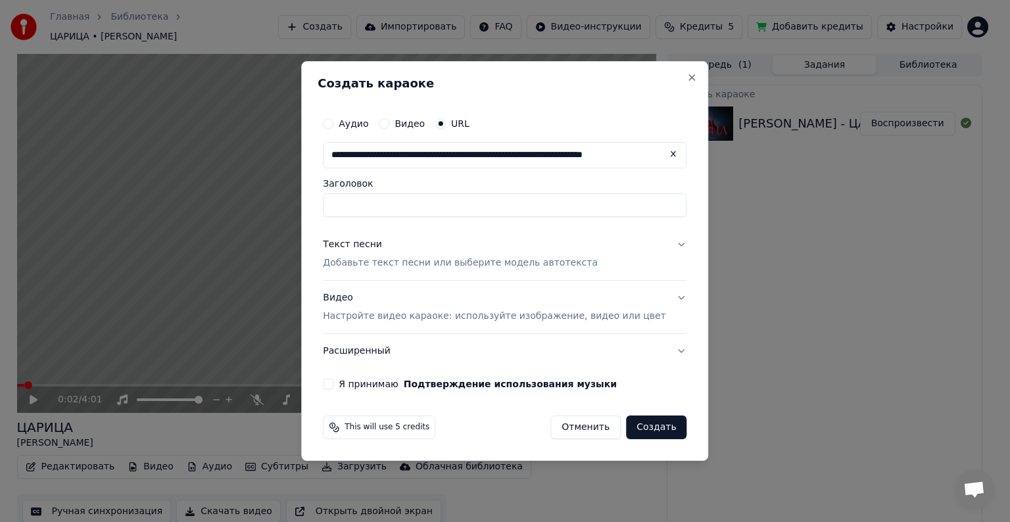
type input "**********"
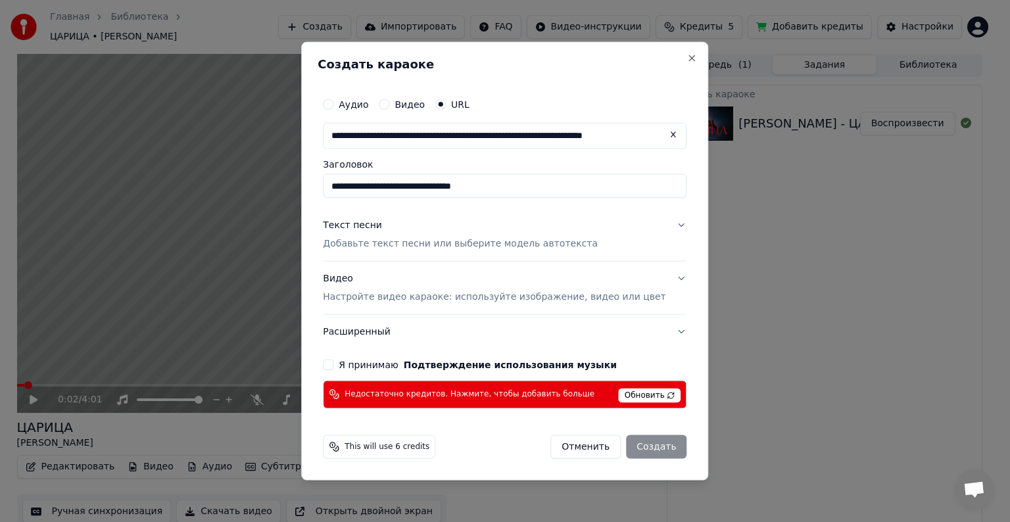
click at [333, 361] on button "Я принимаю Подтверждение использования музыки" at bounding box center [328, 364] width 11 height 11
click at [388, 232] on div "Текст песни Добавьте текст песни или выберите модель автотекста" at bounding box center [460, 235] width 275 height 32
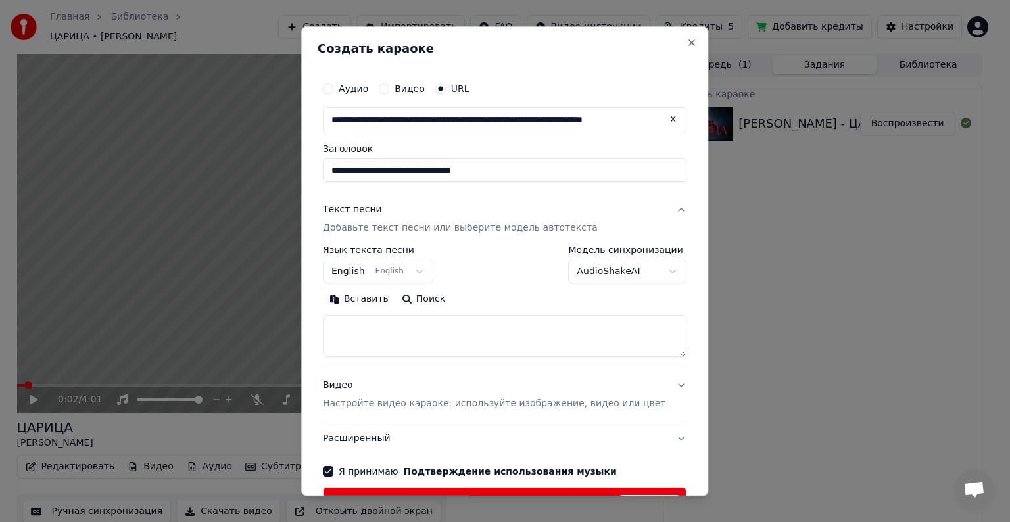
click at [408, 265] on body "**********" at bounding box center [499, 260] width 998 height 522
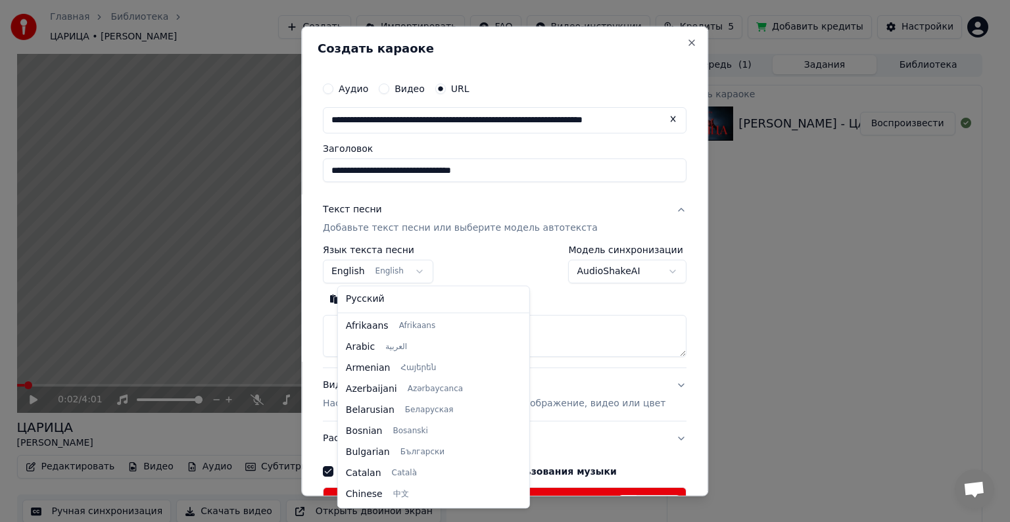
scroll to position [105, 0]
select select "**"
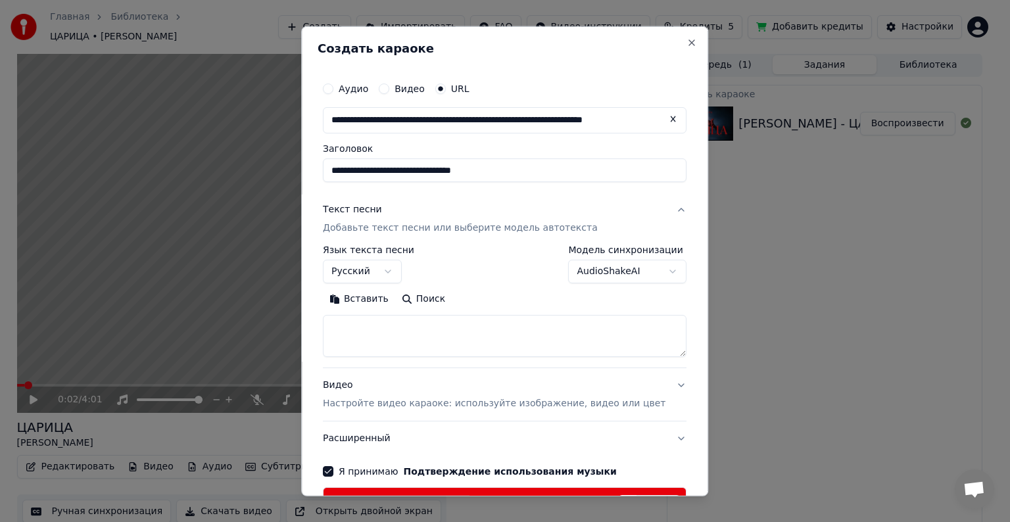
click at [427, 289] on button "Поиск" at bounding box center [423, 299] width 57 height 21
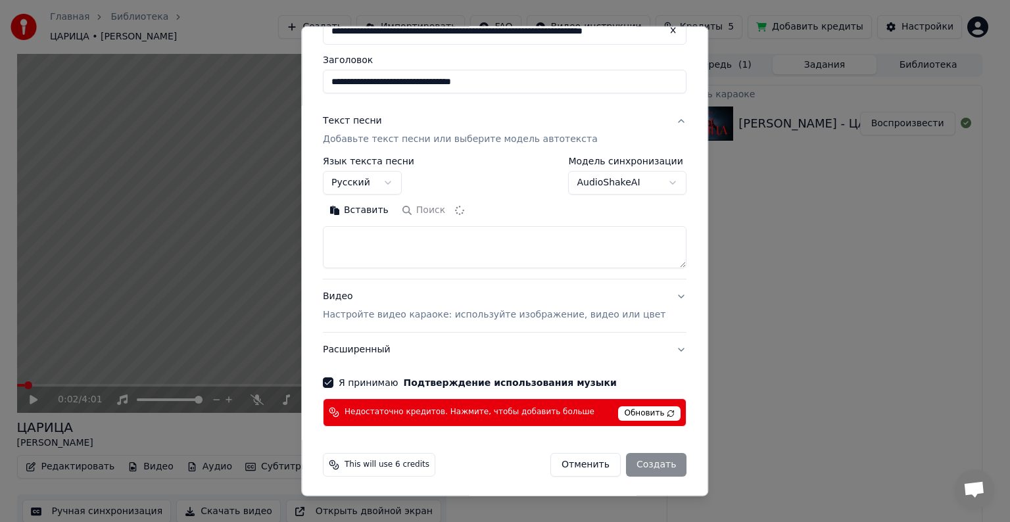
scroll to position [89, 0]
type textarea "**********"
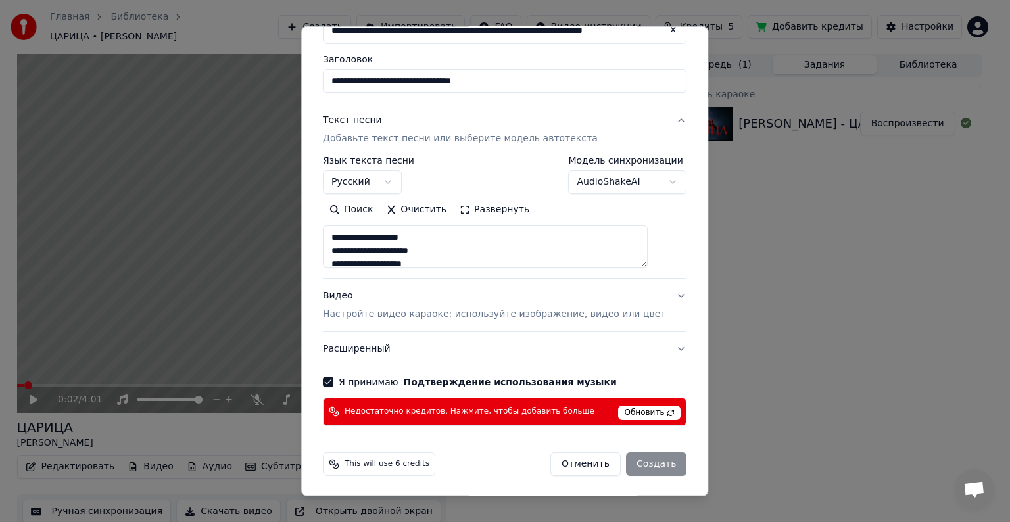
click at [639, 411] on span "Обновить" at bounding box center [650, 413] width 62 height 14
click at [513, 411] on span "Недостаточно кредитов. Нажмите, чтобы добавить больше" at bounding box center [469, 411] width 250 height 11
